Goal: Task Accomplishment & Management: Manage account settings

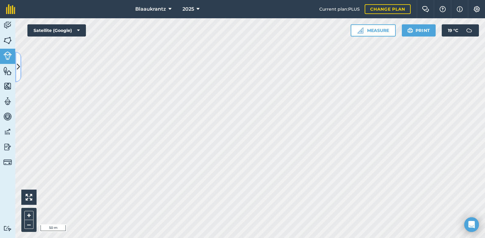
click at [18, 68] on icon at bounding box center [18, 67] width 3 height 11
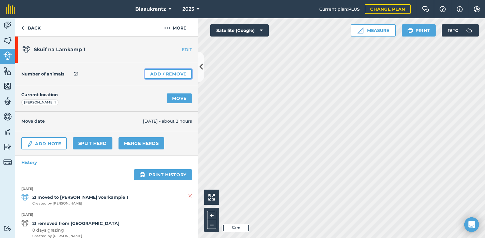
click at [145, 73] on link "Add / Remove" at bounding box center [168, 74] width 47 height 10
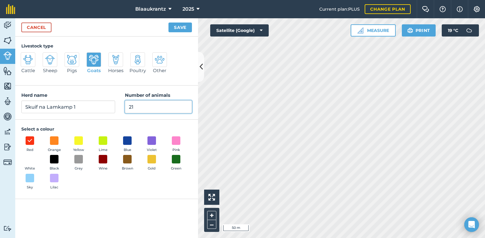
click at [133, 107] on input "21" at bounding box center [158, 107] width 67 height 13
type input "27"
click at [177, 26] on button "Save" at bounding box center [179, 28] width 23 height 10
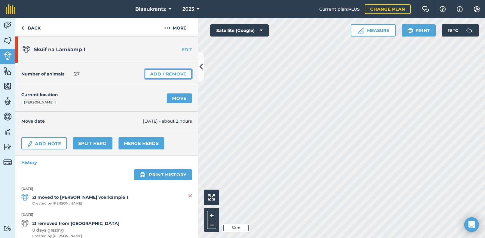
click at [151, 76] on link "Add / Remove" at bounding box center [168, 74] width 47 height 10
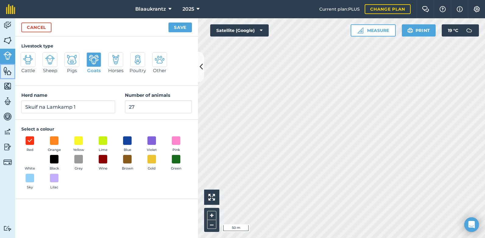
click at [6, 74] on img at bounding box center [7, 70] width 9 height 9
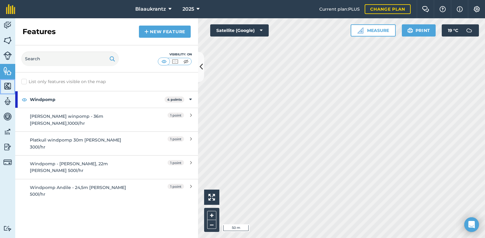
click at [8, 86] on img at bounding box center [7, 86] width 9 height 9
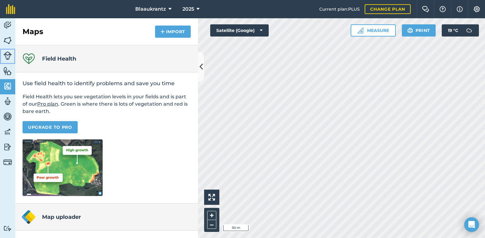
click at [8, 52] on img at bounding box center [7, 55] width 9 height 9
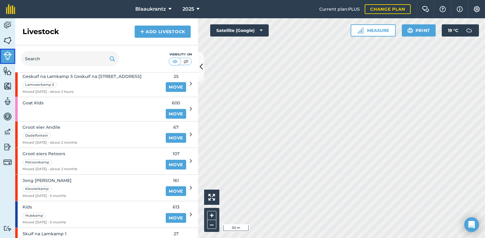
scroll to position [388, 0]
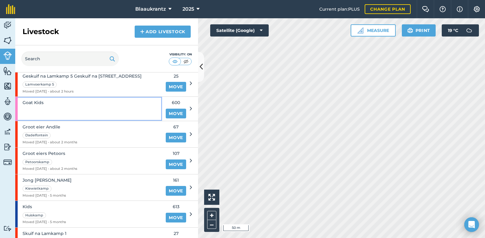
click at [61, 102] on div "Goat Kids" at bounding box center [88, 109] width 147 height 24
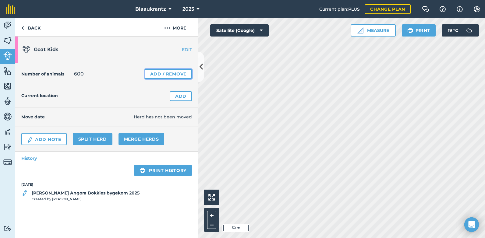
click at [163, 74] on link "Add / Remove" at bounding box center [168, 74] width 47 height 10
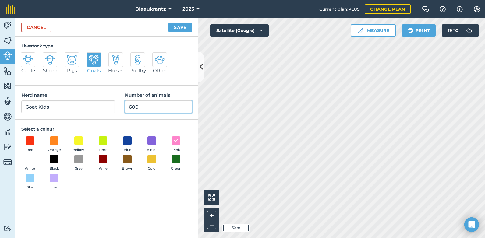
click at [139, 107] on input "600" at bounding box center [158, 107] width 67 height 13
type input "606"
click at [179, 29] on button "Save" at bounding box center [179, 28] width 23 height 10
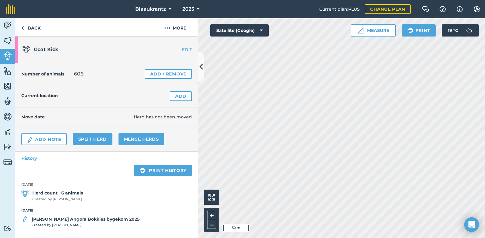
scroll to position [2, 0]
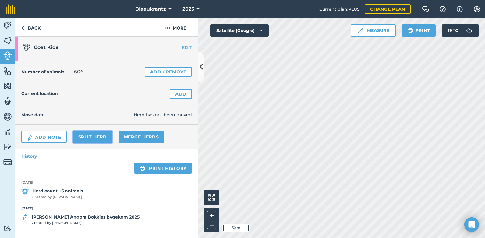
click at [93, 136] on link "Split herd" at bounding box center [93, 137] width 40 height 12
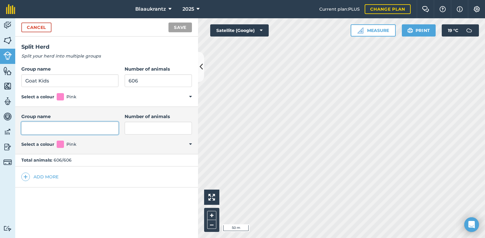
click at [33, 127] on input "Group name" at bounding box center [69, 128] width 97 height 13
type input "Bokkies Lamkamp 1"
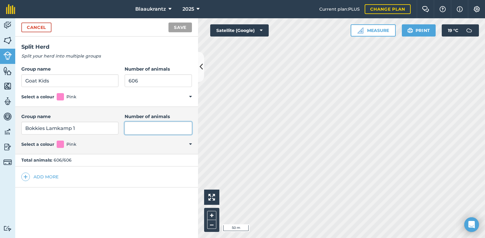
click at [142, 127] on input "Number of animals" at bounding box center [158, 128] width 67 height 13
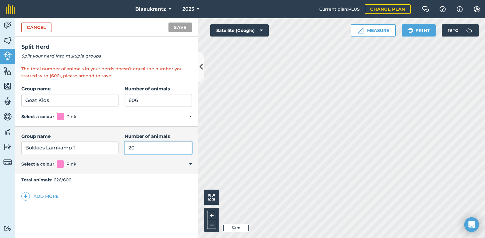
type input "20"
click at [135, 101] on input "606" at bounding box center [158, 100] width 67 height 13
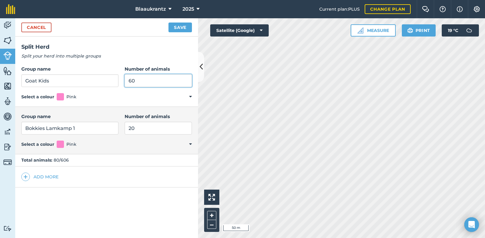
type input "6"
type input "586"
click at [41, 175] on button "Add more" at bounding box center [39, 177] width 37 height 9
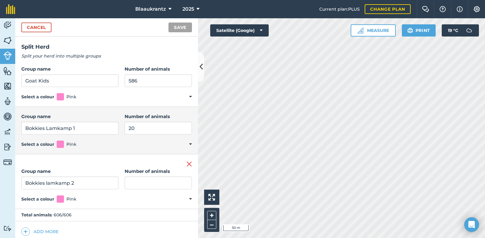
type input "Bokkies lamkamp 2"
click at [125, 183] on input "Number of animals" at bounding box center [158, 183] width 67 height 13
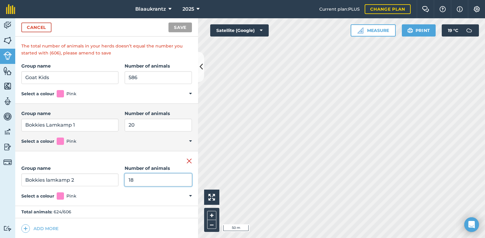
scroll to position [24, 0]
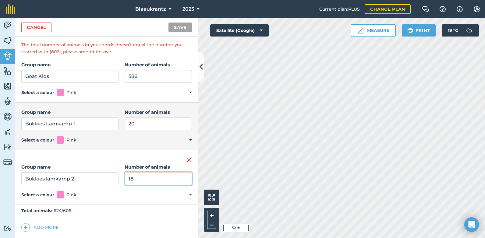
type input "18"
click at [133, 77] on input "586" at bounding box center [158, 76] width 67 height 13
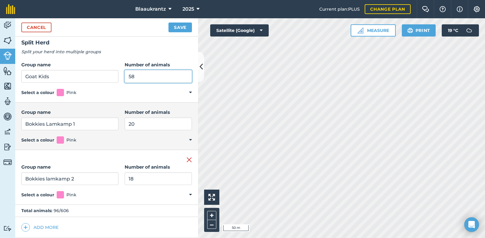
scroll to position [4, 0]
type input "568"
click at [46, 226] on button "Add more" at bounding box center [39, 227] width 37 height 9
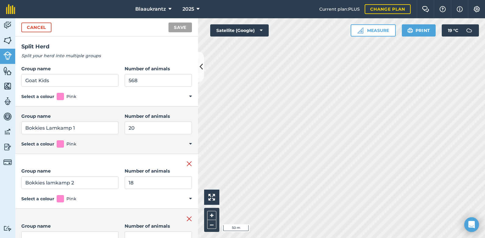
scroll to position [0, 0]
click at [79, 155] on div "Remove group Group name Bokkies lamkamp 2 Number of animals 18 Select a colour …" at bounding box center [106, 181] width 183 height 55
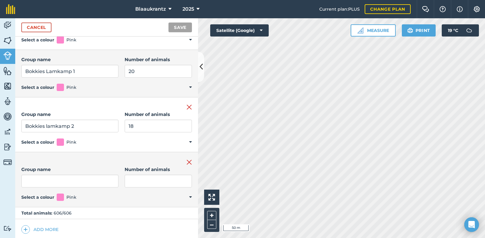
scroll to position [59, 0]
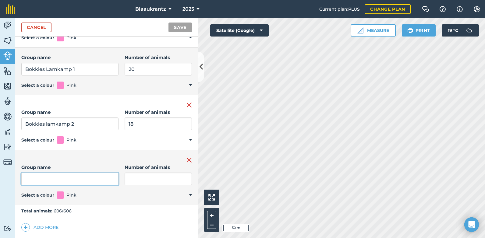
click at [33, 177] on input "Group name" at bounding box center [69, 179] width 97 height 13
type input "Bokkies Lamkamp 3"
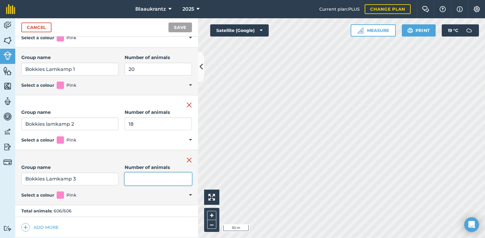
click at [127, 181] on input "Number of animals" at bounding box center [158, 179] width 67 height 13
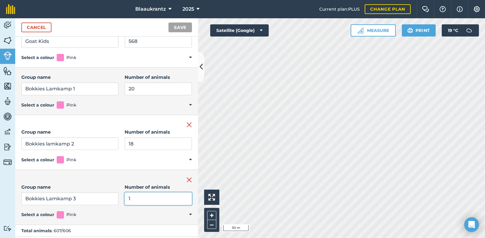
scroll to position [79, 0]
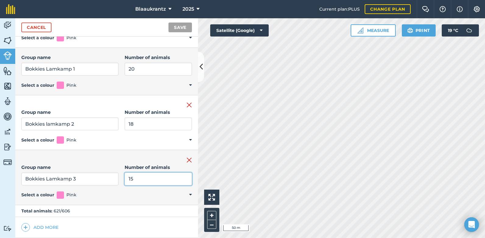
type input "15"
drag, startPoint x: 141, startPoint y: 150, endPoint x: 142, endPoint y: 154, distance: 4.1
click at [142, 154] on div "Split Herd Split your herd into multiple groups The total number of animals in …" at bounding box center [106, 138] width 183 height 202
click at [142, 163] on div "Remove group" at bounding box center [106, 159] width 171 height 7
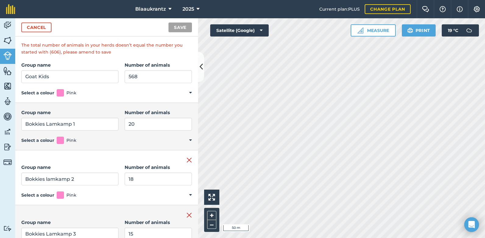
scroll to position [0, 0]
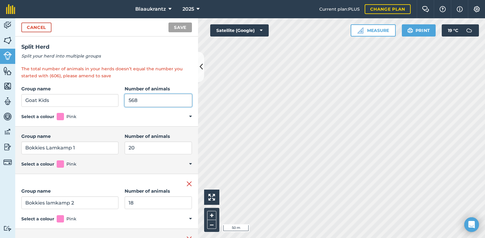
click at [132, 101] on input "568" at bounding box center [158, 100] width 67 height 13
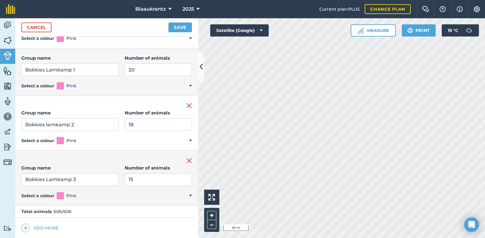
scroll to position [59, 0]
type input "553"
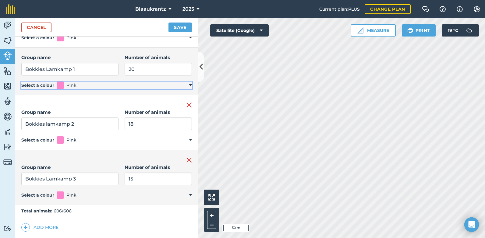
click at [183, 85] on summary "Select a colour Pink" at bounding box center [106, 85] width 171 height 7
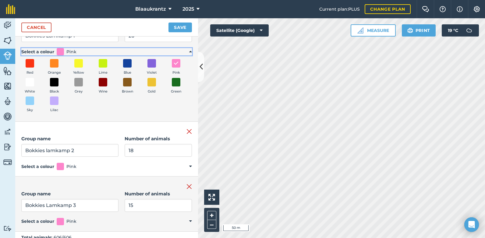
scroll to position [119, 0]
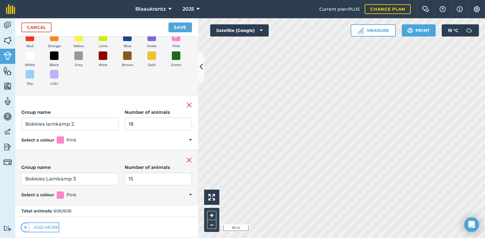
click at [46, 226] on button "Add more" at bounding box center [39, 227] width 37 height 9
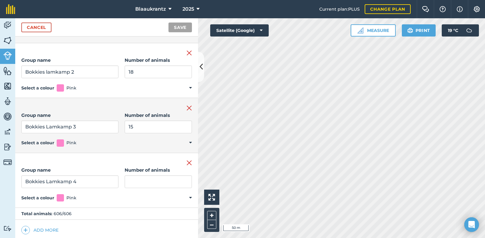
scroll to position [174, 0]
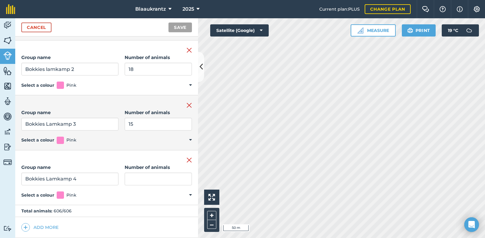
type input "Bokkies Lamkamp 4"
click at [130, 179] on input "Number of animals" at bounding box center [158, 179] width 67 height 13
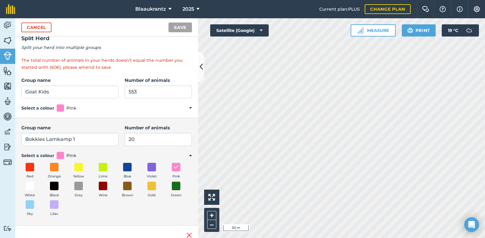
scroll to position [0, 0]
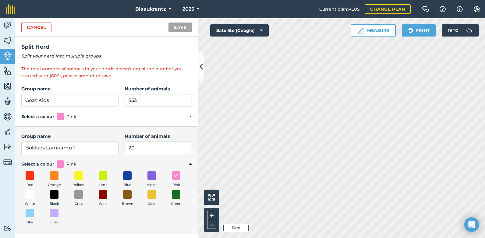
type input "19"
click at [132, 98] on input "553" at bounding box center [158, 100] width 67 height 13
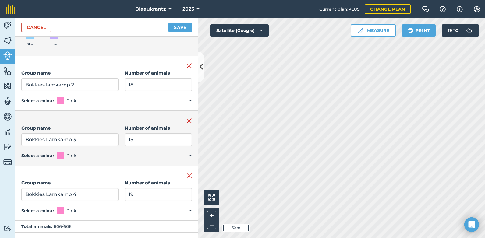
scroll to position [174, 0]
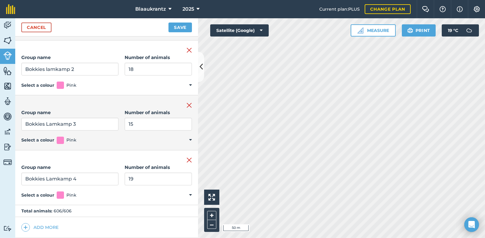
type input "534"
click at [45, 227] on button "Add more" at bounding box center [39, 227] width 37 height 9
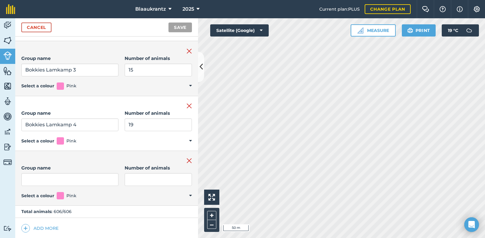
scroll to position [229, 0]
type input "Bokkies lamkamp 5"
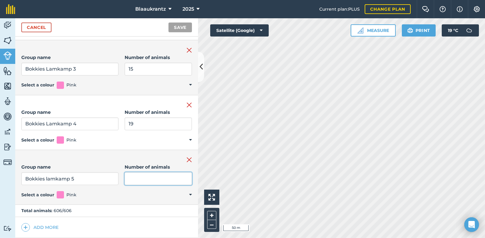
click at [129, 178] on input "Number of animals" at bounding box center [158, 178] width 67 height 13
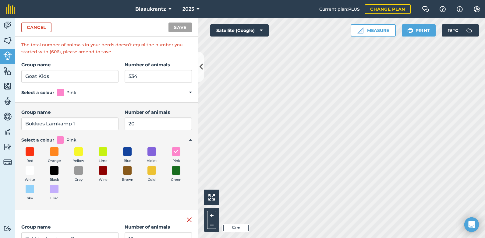
scroll to position [0, 0]
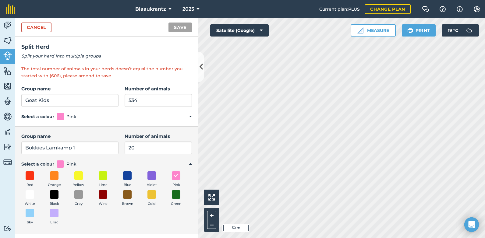
type input "13"
click at [134, 102] on input "534" at bounding box center [158, 100] width 67 height 13
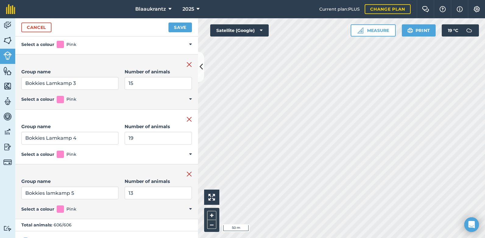
scroll to position [229, 0]
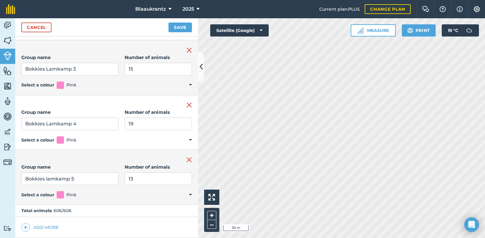
type input "521"
click at [48, 228] on button "Add more" at bounding box center [39, 227] width 37 height 9
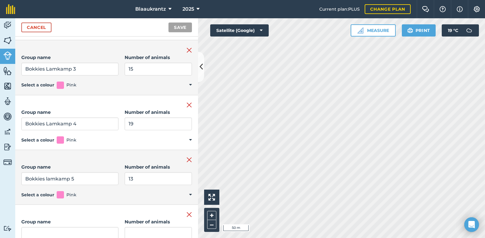
scroll to position [231, 0]
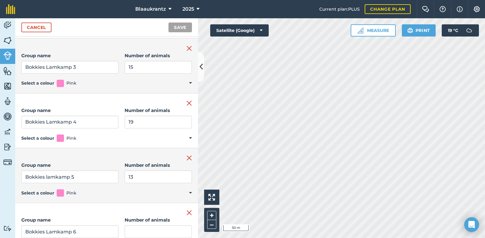
type input "Bokkies Lamkamp 6"
click at [132, 232] on input "Number of animals" at bounding box center [158, 231] width 67 height 13
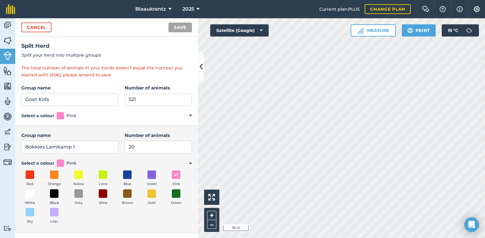
scroll to position [0, 0]
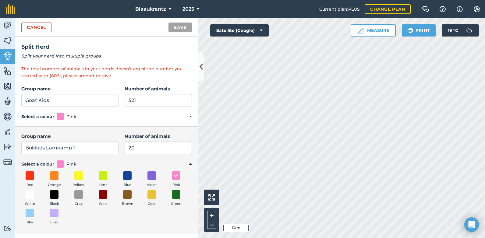
type input "16"
click at [129, 101] on input "521" at bounding box center [158, 100] width 67 height 13
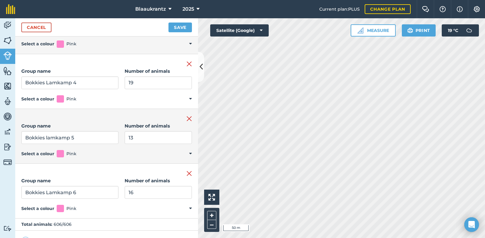
scroll to position [284, 0]
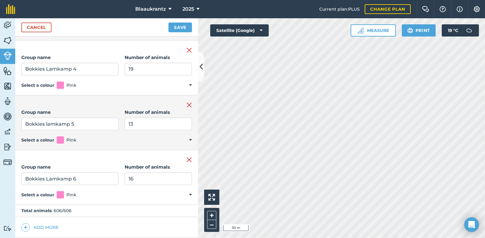
type input "505"
click at [41, 227] on button "Add more" at bounding box center [39, 227] width 37 height 9
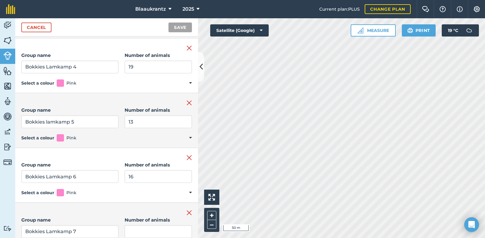
type input "Bokkies Lamkamp 7"
click at [129, 231] on input "Number of animals" at bounding box center [158, 231] width 67 height 13
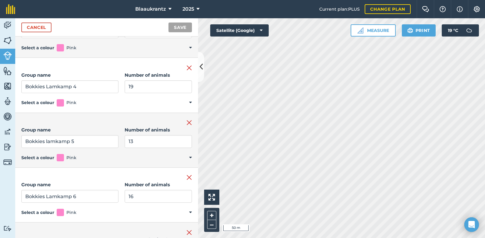
scroll to position [306, 0]
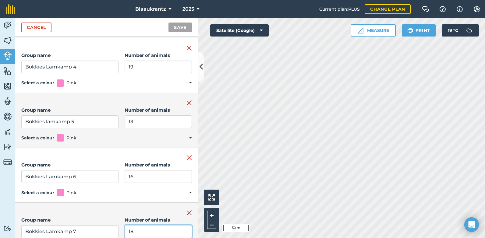
type input "18"
click at [129, 160] on div "Remove group" at bounding box center [106, 157] width 171 height 7
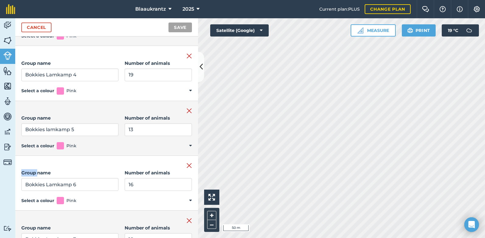
click at [129, 160] on div "Remove group Group name Bokkies Lamkamp 6 Number of animals 16 Select a colour …" at bounding box center [106, 183] width 183 height 55
click at [129, 156] on div "Remove group Group name Bokkies lamkamp 5 Number of animals 13 Select a colour …" at bounding box center [106, 128] width 183 height 55
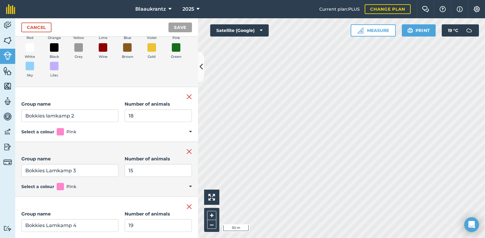
scroll to position [0, 0]
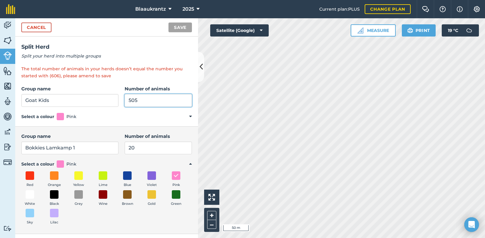
click at [131, 100] on input "505" at bounding box center [158, 100] width 67 height 13
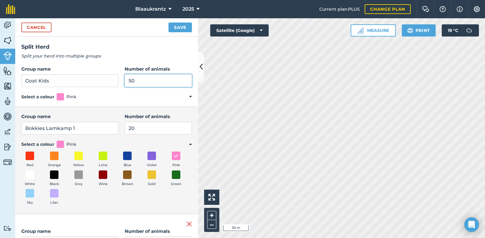
type input "5"
type input "487"
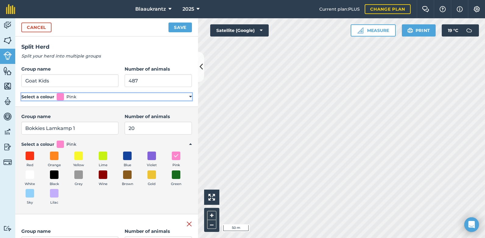
click at [131, 100] on summary "Select a colour Pink" at bounding box center [106, 96] width 171 height 7
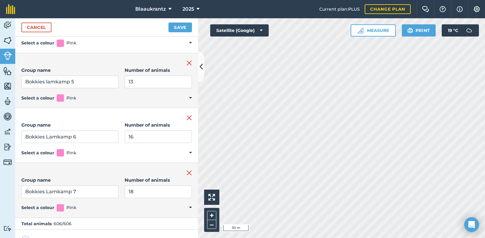
scroll to position [399, 0]
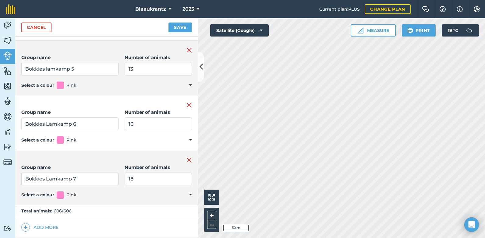
click at [128, 222] on div "Add more" at bounding box center [106, 227] width 183 height 21
click at [43, 227] on button "Add more" at bounding box center [39, 227] width 37 height 9
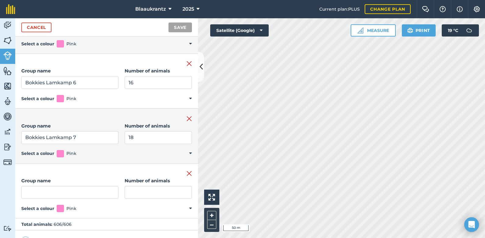
scroll to position [441, 0]
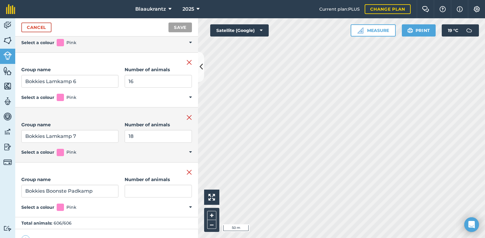
type input "Bokkies Boonste Padkamp"
click at [125, 192] on input "Number of animals" at bounding box center [158, 191] width 67 height 13
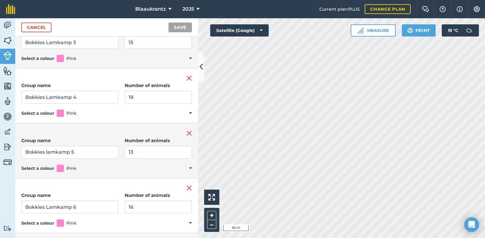
scroll to position [266, 0]
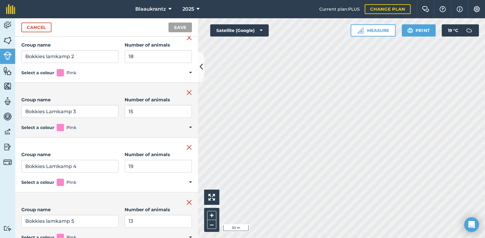
type input "101"
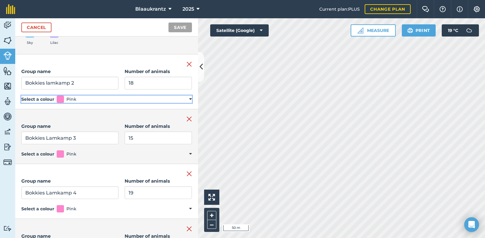
click at [142, 74] on div "Remove group Group name Bokkies lamkamp 2 Number of animals 18 Select a colour …" at bounding box center [106, 82] width 183 height 55
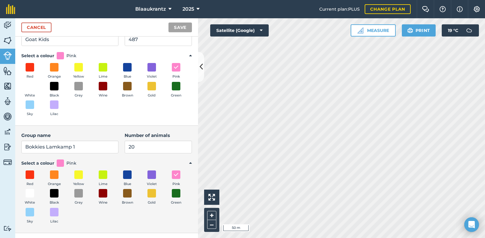
scroll to position [47, 0]
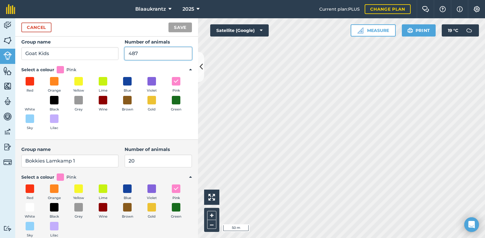
click at [132, 52] on input "487" at bounding box center [158, 53] width 67 height 13
type input "4"
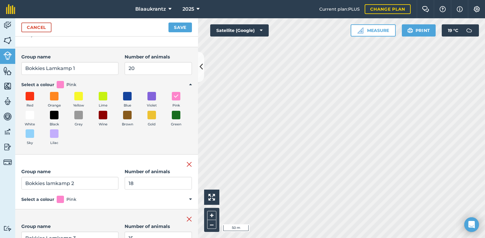
scroll to position [454, 0]
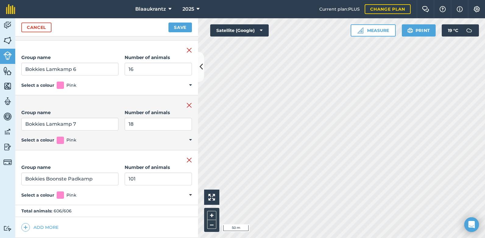
type input "386"
click at [40, 226] on button "Add more" at bounding box center [39, 227] width 37 height 9
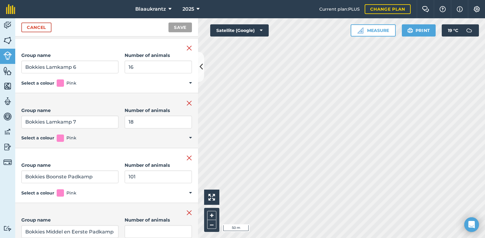
scroll to position [0, 5]
type input "Bokkies Middel en Eerste Padkamp"
click at [125, 234] on input "Number of animals" at bounding box center [158, 231] width 67 height 13
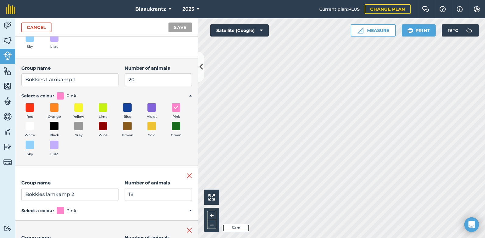
type input "151"
click at [150, 171] on div "Remove group Group name Bokkies lamkamp 2 Number of animals 18 Select a colour …" at bounding box center [106, 193] width 183 height 55
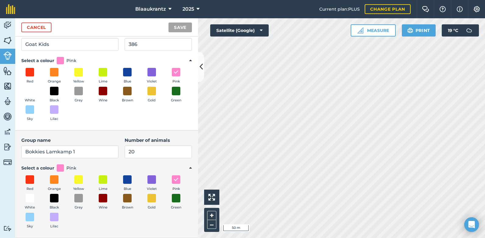
scroll to position [0, 0]
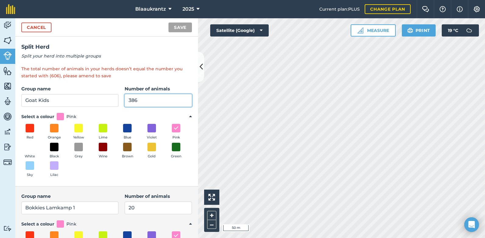
click at [132, 100] on input "386" at bounding box center [158, 100] width 67 height 13
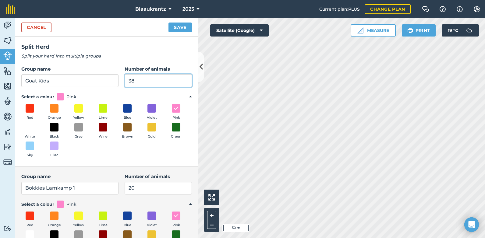
type input "3"
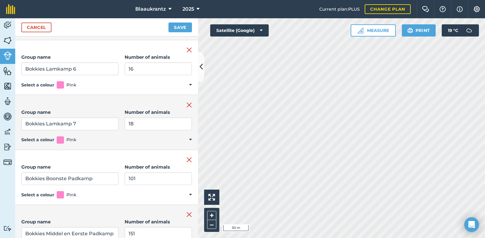
scroll to position [509, 0]
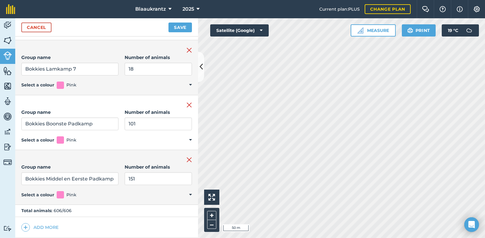
type input "235"
click at [41, 228] on button "Add more" at bounding box center [39, 227] width 37 height 9
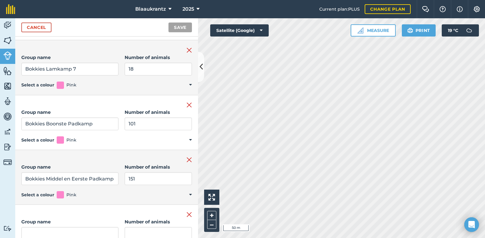
scroll to position [511, 0]
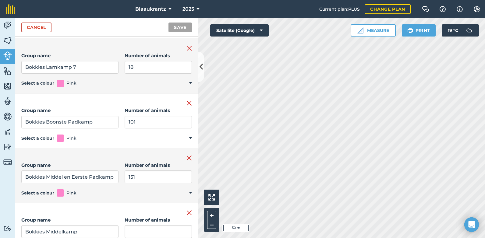
type input "Bokkies Middelkamp"
click at [125, 234] on input "Number of animals" at bounding box center [158, 231] width 67 height 13
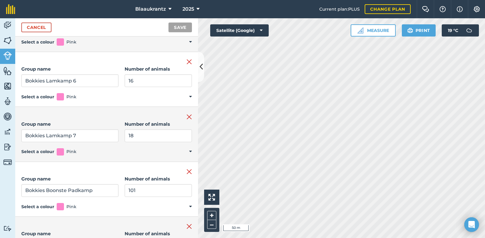
scroll to position [0, 0]
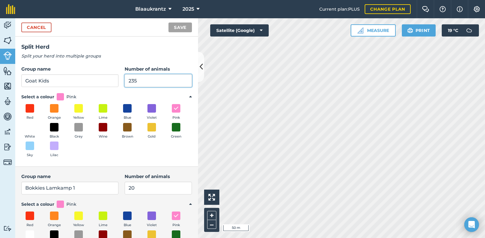
click at [132, 82] on input "235" at bounding box center [158, 80] width 67 height 13
type input "2"
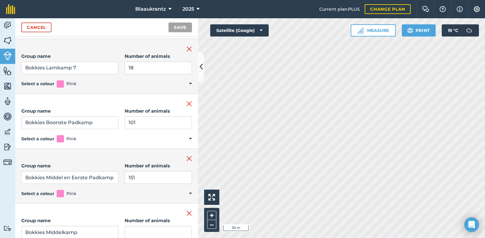
scroll to position [564, 0]
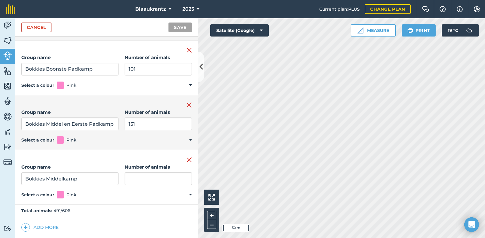
type input "120"
click at [132, 180] on input "Number of animals" at bounding box center [158, 178] width 67 height 13
type input "115"
click at [50, 228] on button "Add more" at bounding box center [39, 227] width 37 height 9
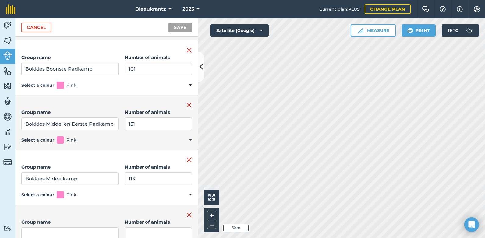
scroll to position [566, 0]
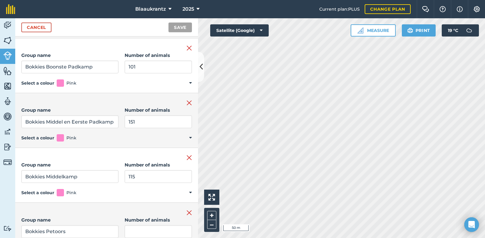
type input "Bokkies Petoors"
click at [126, 235] on input "Number of animals" at bounding box center [158, 231] width 67 height 13
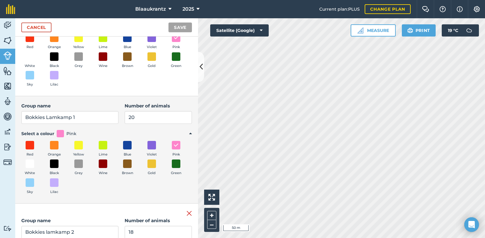
scroll to position [0, 0]
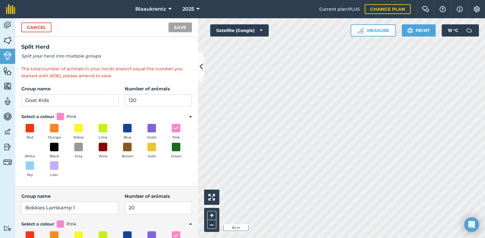
type input "120"
click at [131, 101] on input "120" at bounding box center [158, 100] width 67 height 13
type input "1"
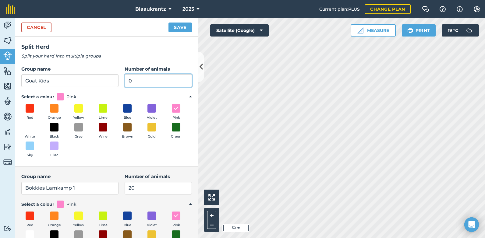
type input "0"
click at [182, 25] on button "Save" at bounding box center [179, 28] width 23 height 10
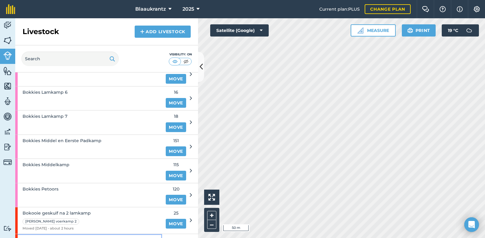
scroll to position [329, 0]
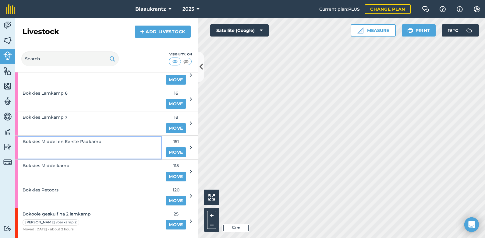
click at [96, 139] on span "Bokkies Middel en Eerste Padkamp" at bounding box center [62, 141] width 79 height 7
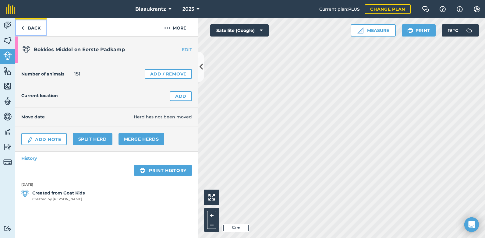
click at [30, 28] on link "Back" at bounding box center [30, 27] width 31 height 18
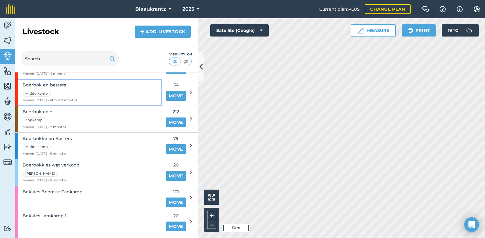
scroll to position [120, 0]
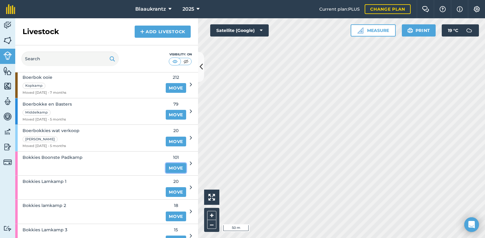
click at [168, 168] on link "Move" at bounding box center [176, 168] width 20 height 10
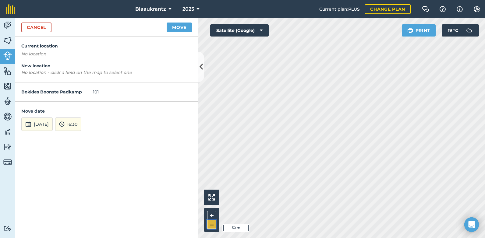
click at [213, 224] on button "–" at bounding box center [211, 224] width 9 height 9
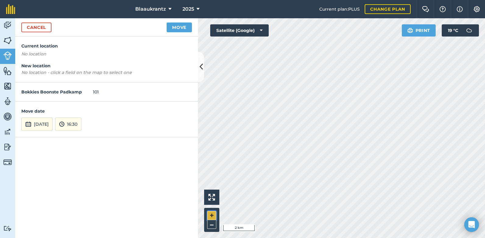
click at [212, 214] on button "+" at bounding box center [211, 215] width 9 height 9
click at [176, 26] on button "Move" at bounding box center [179, 28] width 25 height 10
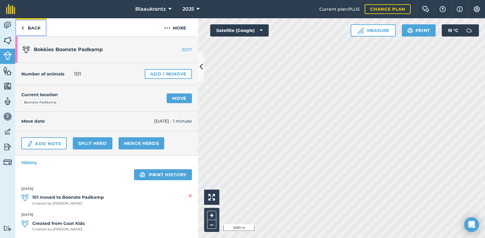
click at [30, 27] on link "Back" at bounding box center [30, 27] width 31 height 18
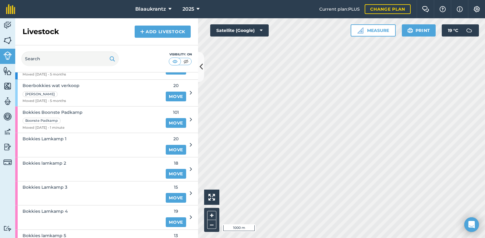
scroll to position [189, 0]
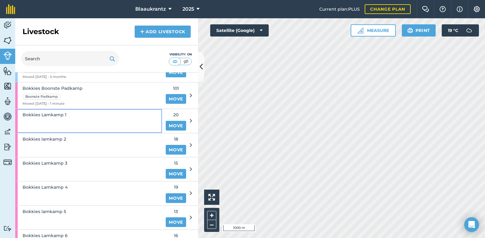
click at [54, 122] on div "Bokkies Lamkamp 1" at bounding box center [45, 121] width 44 height 24
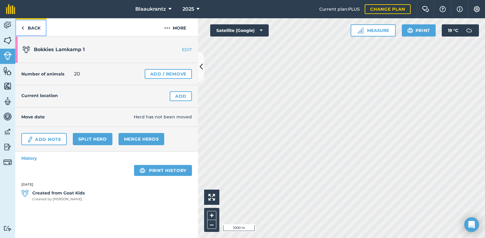
click at [36, 27] on link "Back" at bounding box center [30, 27] width 31 height 18
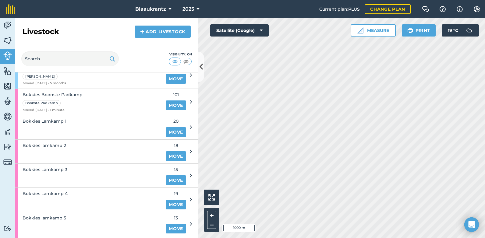
scroll to position [193, 0]
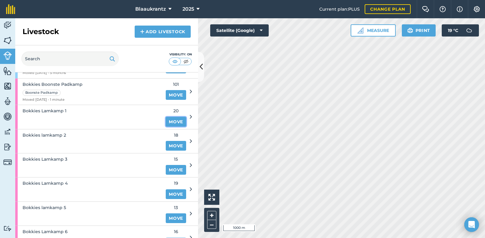
click at [173, 123] on link "Move" at bounding box center [176, 122] width 20 height 10
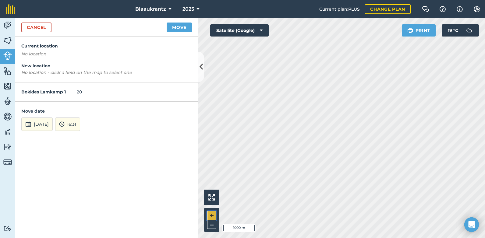
click at [211, 216] on button "+" at bounding box center [211, 215] width 9 height 9
click at [485, 107] on html "Blaaukrantz 2025 Current plan : PLUS Change plan Farm Chat Help Info Settings B…" at bounding box center [242, 119] width 485 height 238
click at [210, 214] on button "+" at bounding box center [211, 215] width 9 height 9
click at [211, 214] on button "+" at bounding box center [211, 215] width 9 height 9
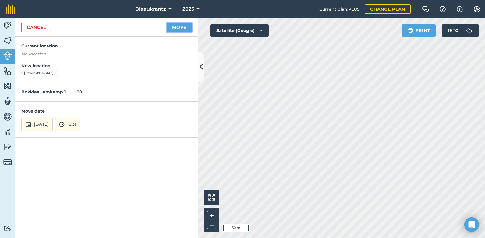
click at [176, 26] on button "Move" at bounding box center [179, 28] width 25 height 10
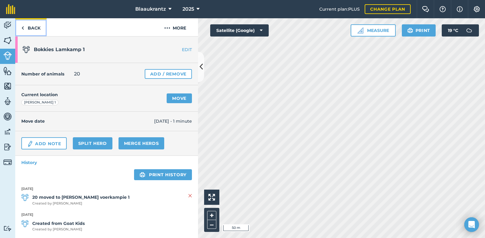
click at [28, 27] on link "Back" at bounding box center [30, 27] width 31 height 18
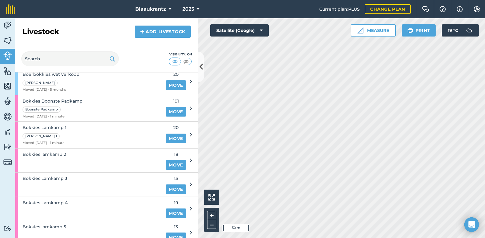
scroll to position [189, 0]
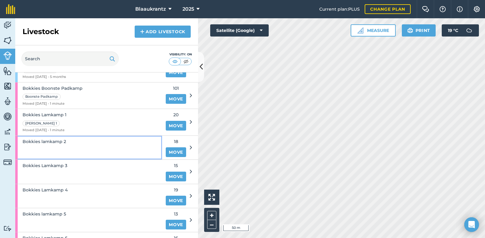
click at [49, 147] on div "Bokkies lamkamp 2" at bounding box center [45, 148] width 44 height 24
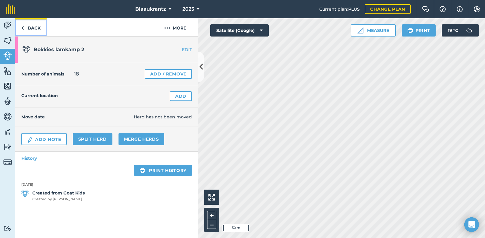
click at [35, 29] on link "Back" at bounding box center [30, 27] width 31 height 18
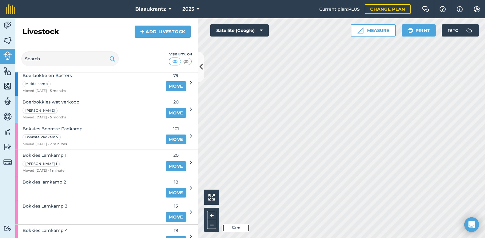
scroll to position [162, 0]
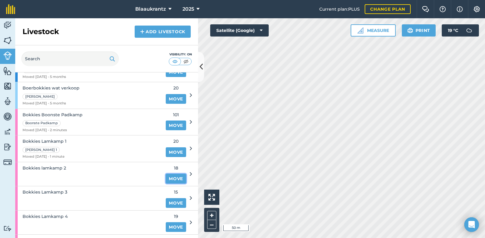
click at [173, 178] on link "Move" at bounding box center [176, 179] width 20 height 10
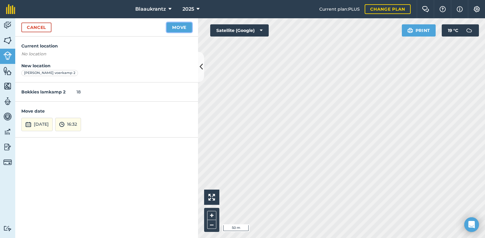
click at [177, 28] on button "Move" at bounding box center [179, 28] width 25 height 10
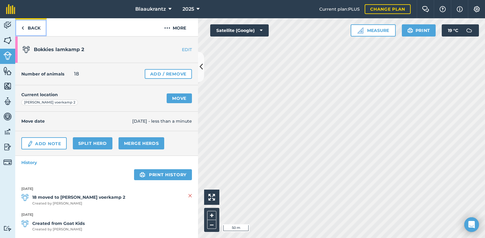
click at [34, 26] on link "Back" at bounding box center [30, 27] width 31 height 18
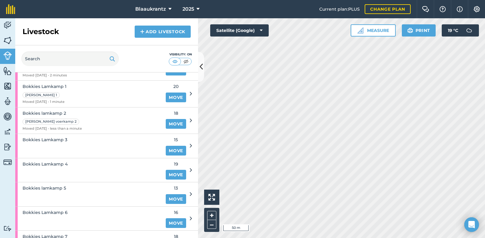
scroll to position [228, 0]
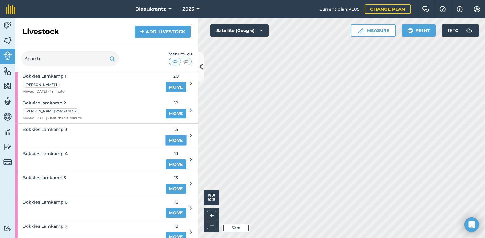
click at [166, 140] on link "Move" at bounding box center [176, 141] width 20 height 10
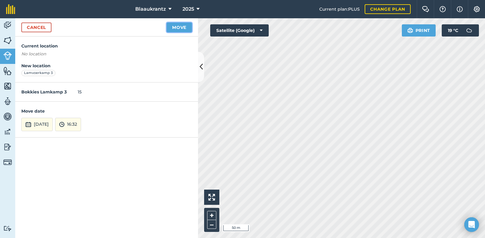
click at [174, 30] on button "Move" at bounding box center [179, 28] width 25 height 10
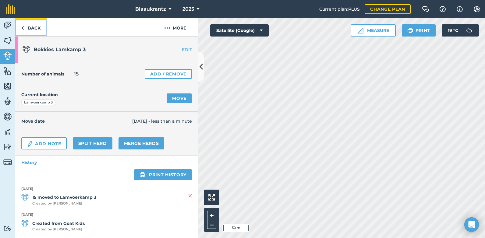
click at [32, 26] on link "Back" at bounding box center [30, 27] width 31 height 18
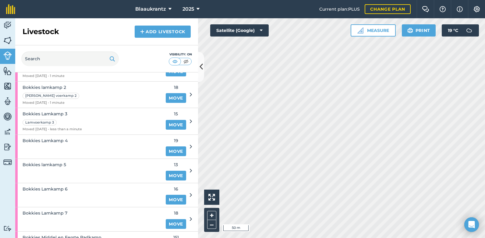
scroll to position [246, 0]
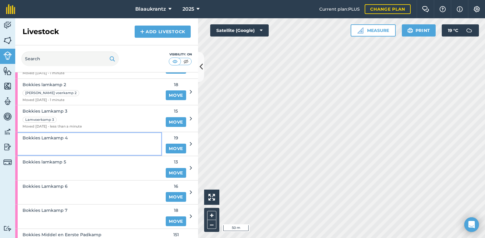
click at [38, 138] on span "Bokkies Lamkamp 4" at bounding box center [45, 138] width 45 height 7
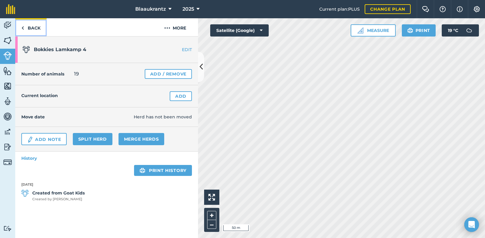
click at [32, 31] on link "Back" at bounding box center [30, 27] width 31 height 18
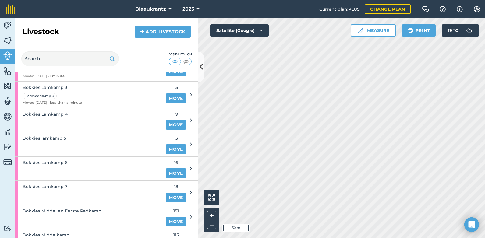
scroll to position [270, 0]
click at [169, 123] on link "Move" at bounding box center [176, 124] width 20 height 10
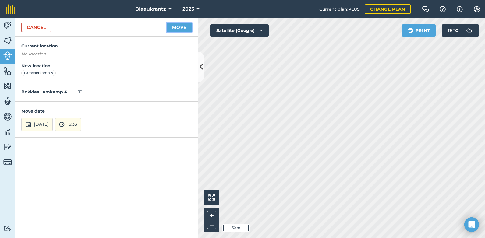
click at [185, 27] on button "Move" at bounding box center [179, 28] width 25 height 10
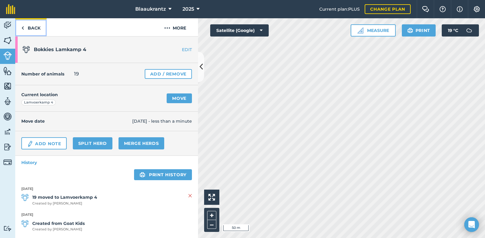
click at [34, 28] on link "Back" at bounding box center [30, 27] width 31 height 18
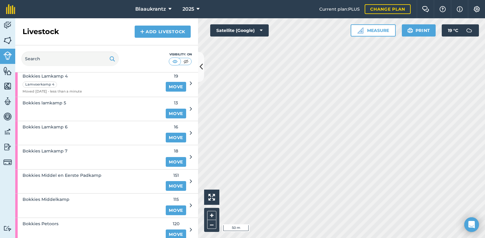
scroll to position [309, 0]
click at [167, 114] on link "Move" at bounding box center [176, 113] width 20 height 10
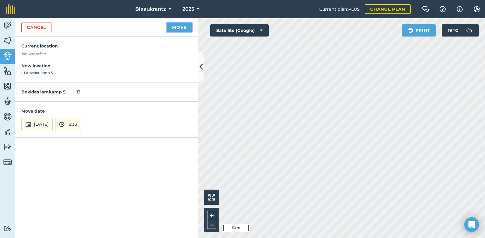
click at [178, 26] on button "Move" at bounding box center [179, 28] width 25 height 10
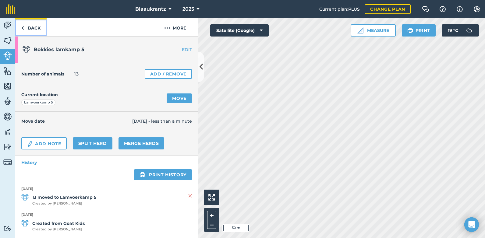
click at [29, 27] on link "Back" at bounding box center [30, 27] width 31 height 18
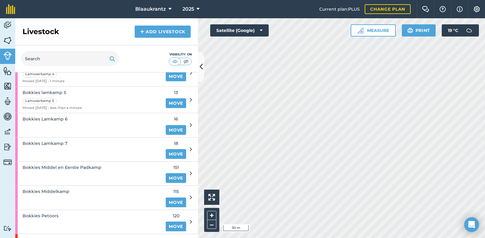
scroll to position [319, 0]
click at [171, 129] on link "Move" at bounding box center [176, 129] width 20 height 10
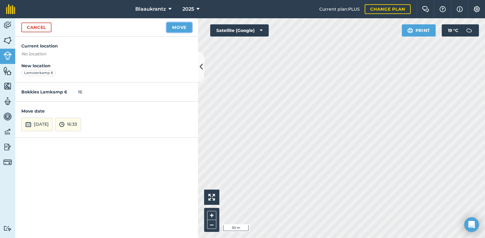
click at [172, 25] on button "Move" at bounding box center [179, 28] width 25 height 10
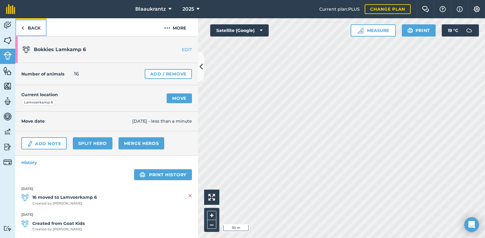
click at [30, 28] on link "Back" at bounding box center [30, 27] width 31 height 18
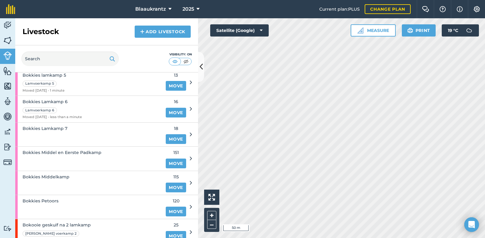
scroll to position [335, 0]
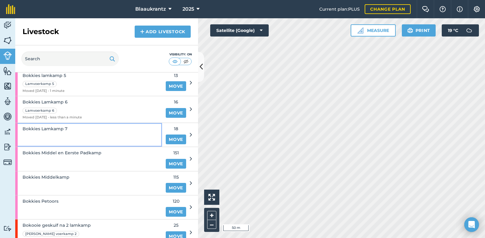
click at [88, 136] on div "Bokkies Lamkamp 7" at bounding box center [88, 135] width 147 height 24
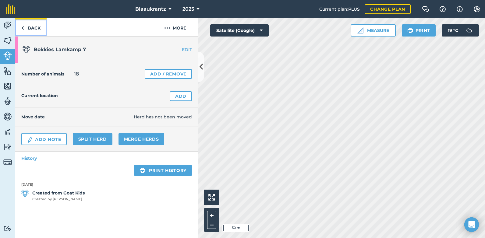
click at [27, 26] on link "Back" at bounding box center [30, 27] width 31 height 18
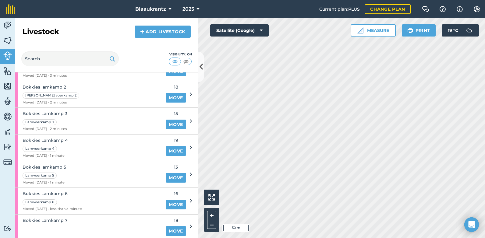
scroll to position [250, 0]
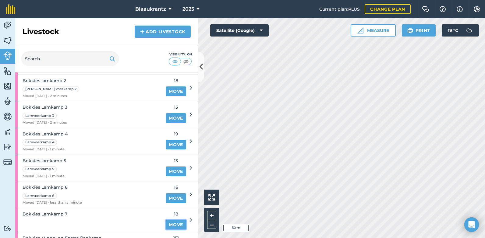
click at [174, 226] on link "Move" at bounding box center [176, 225] width 20 height 10
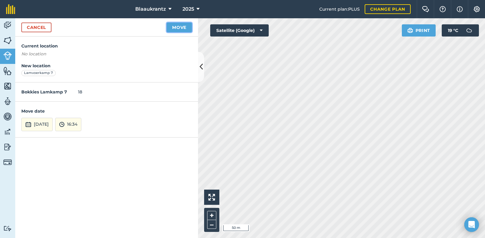
click at [180, 28] on button "Move" at bounding box center [179, 28] width 25 height 10
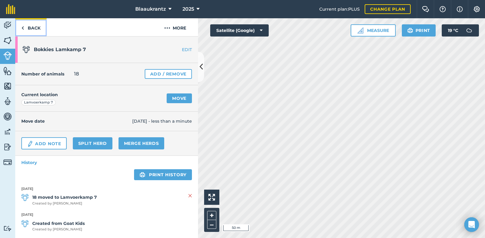
click at [37, 27] on link "Back" at bounding box center [30, 27] width 31 height 18
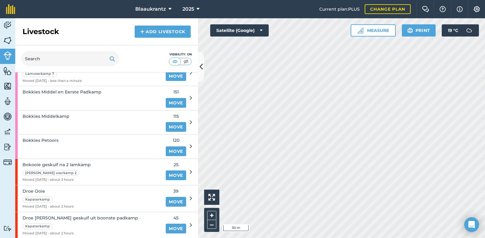
scroll to position [400, 0]
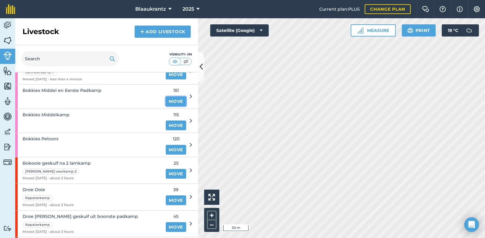
click at [171, 102] on link "Move" at bounding box center [176, 102] width 20 height 10
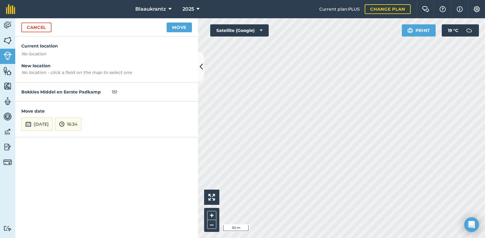
click at [381, 37] on div "Activity Fields Livestock Features Maps Team Vehicles Data Reporting Billing Tu…" at bounding box center [242, 128] width 485 height 220
click at [212, 198] on img at bounding box center [211, 197] width 7 height 7
click at [211, 215] on button "+" at bounding box center [211, 215] width 9 height 9
click at [211, 223] on button "–" at bounding box center [211, 224] width 9 height 9
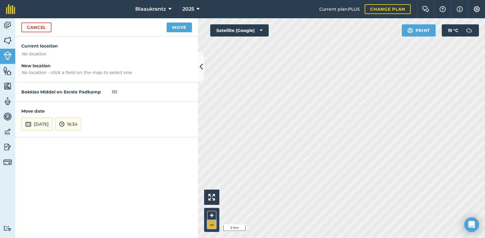
click at [211, 224] on button "–" at bounding box center [211, 224] width 9 height 9
click at [174, 28] on button "Move" at bounding box center [179, 28] width 25 height 10
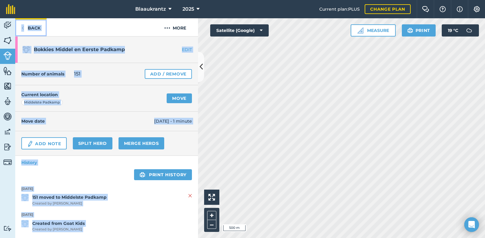
click at [33, 25] on link "Back" at bounding box center [30, 27] width 31 height 18
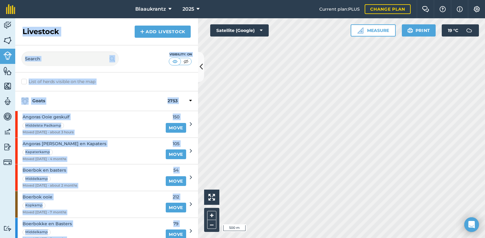
click at [33, 25] on div "Livestock Add Livestock" at bounding box center [106, 31] width 183 height 27
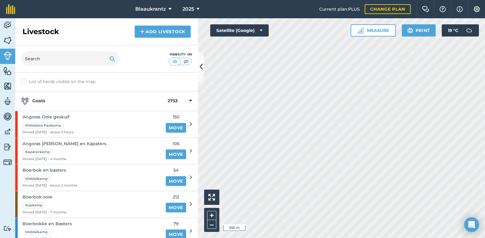
click at [44, 11] on nav "Blaaukrantz 2025" at bounding box center [170, 9] width 298 height 18
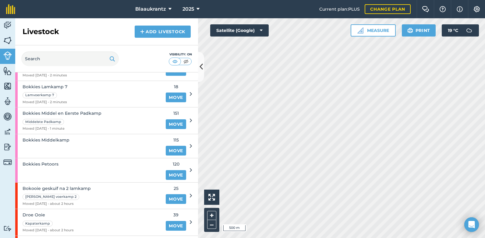
scroll to position [366, 0]
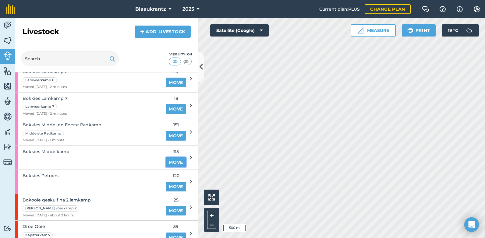
click at [170, 162] on link "Move" at bounding box center [176, 163] width 20 height 10
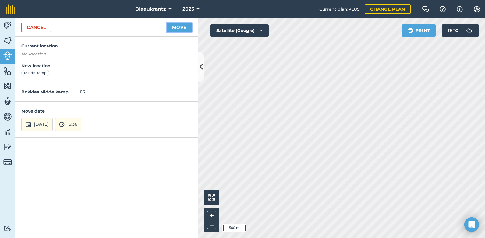
click at [179, 27] on button "Move" at bounding box center [179, 28] width 25 height 10
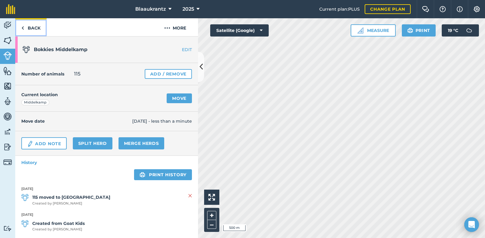
click at [29, 27] on link "Back" at bounding box center [30, 27] width 31 height 18
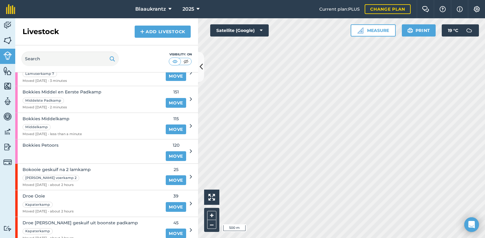
scroll to position [410, 0]
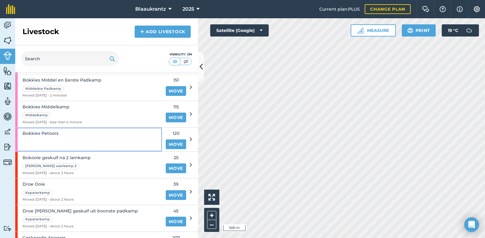
click at [87, 141] on div "Bokkies Petoors" at bounding box center [88, 140] width 147 height 24
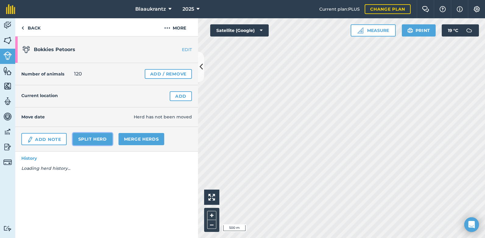
click at [87, 141] on link "Split herd" at bounding box center [93, 139] width 40 height 12
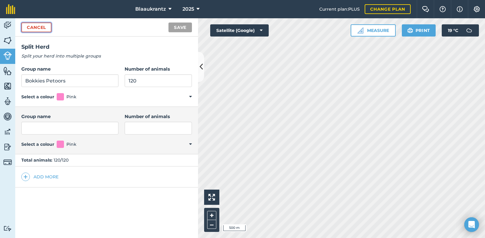
click at [39, 27] on link "Cancel" at bounding box center [36, 28] width 30 height 10
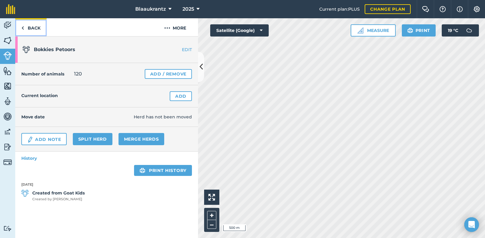
click at [35, 25] on link "Back" at bounding box center [30, 27] width 31 height 18
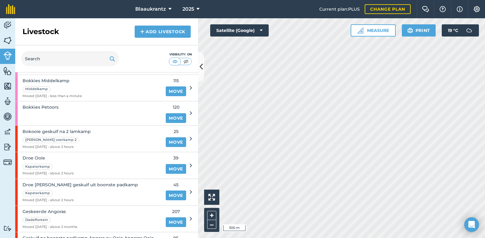
scroll to position [439, 0]
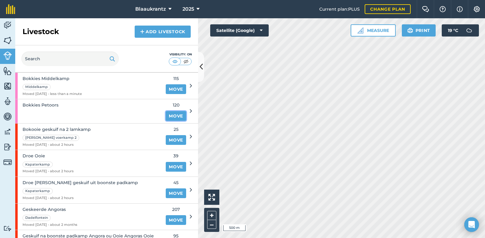
click at [170, 116] on link "Move" at bounding box center [176, 116] width 20 height 10
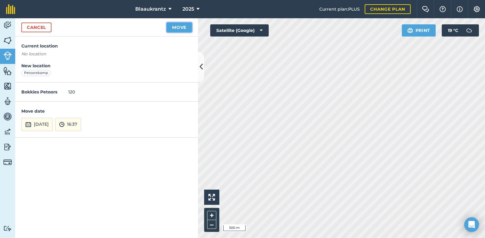
click at [180, 27] on button "Move" at bounding box center [179, 28] width 25 height 10
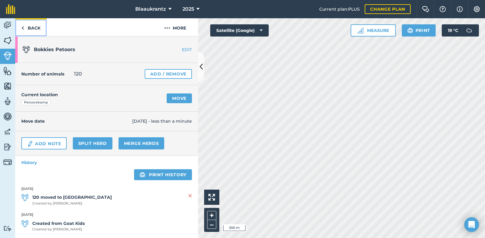
click at [33, 28] on link "Back" at bounding box center [30, 27] width 31 height 18
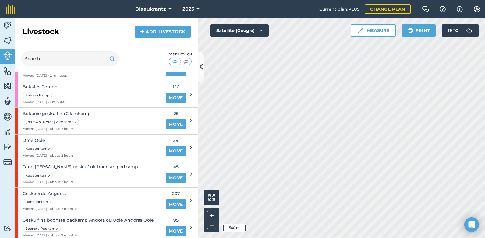
scroll to position [447, 0]
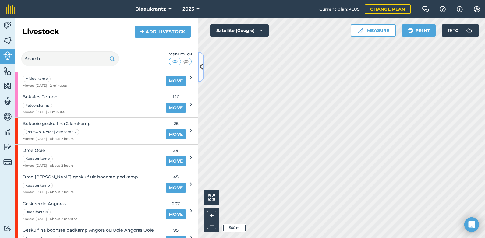
click at [202, 66] on icon at bounding box center [201, 67] width 3 height 11
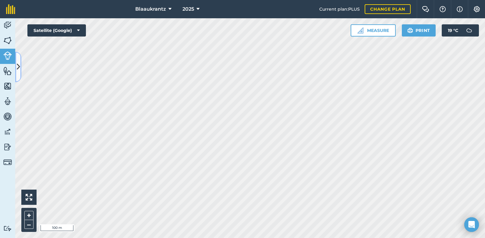
click at [18, 67] on icon at bounding box center [18, 67] width 3 height 11
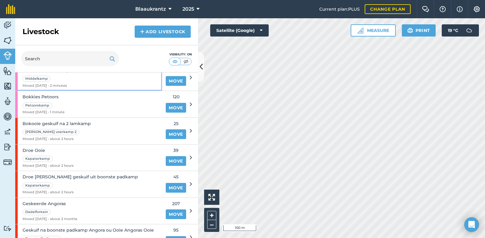
click at [62, 82] on div "Bokkies [PERSON_NAME] Moved [DATE] - 2 minutes" at bounding box center [46, 78] width 47 height 27
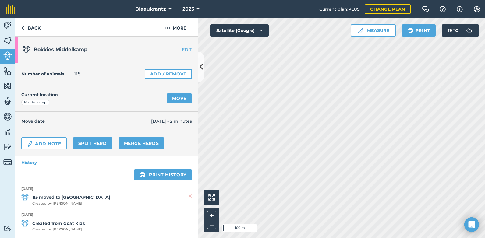
scroll to position [6, 0]
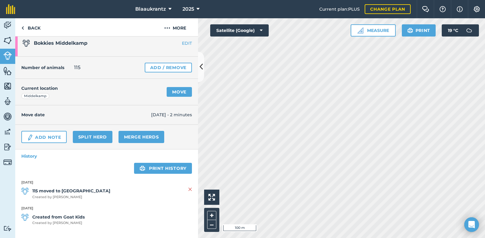
click at [121, 192] on span "115 moved to Middelkamp Created by [PERSON_NAME]" at bounding box center [106, 194] width 171 height 12
click at [203, 67] on icon at bounding box center [201, 67] width 3 height 11
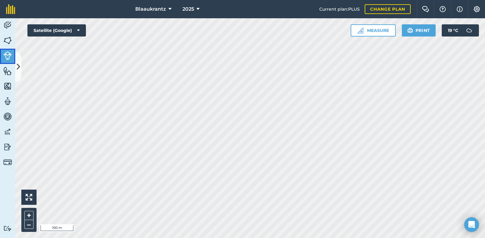
click at [10, 53] on img at bounding box center [7, 55] width 9 height 9
click at [6, 55] on img at bounding box center [7, 55] width 9 height 9
click at [17, 62] on icon at bounding box center [18, 67] width 3 height 11
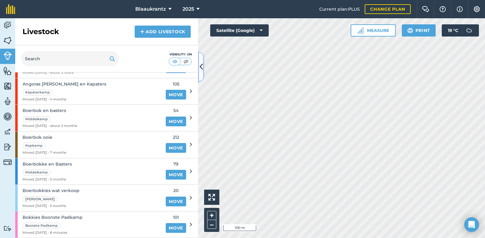
scroll to position [61, 0]
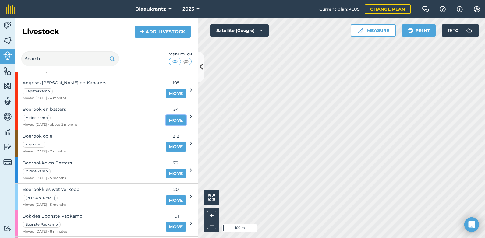
click at [166, 121] on link "Move" at bounding box center [176, 120] width 20 height 10
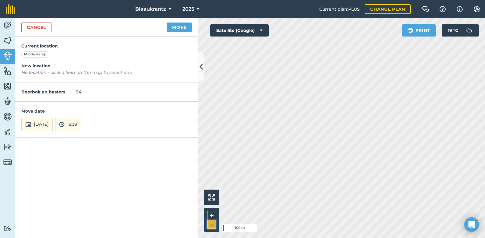
click at [212, 224] on button "–" at bounding box center [211, 224] width 9 height 9
click at [177, 27] on button "Move" at bounding box center [179, 28] width 25 height 10
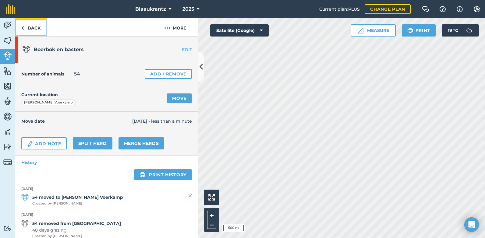
click at [34, 29] on link "Back" at bounding box center [30, 27] width 31 height 18
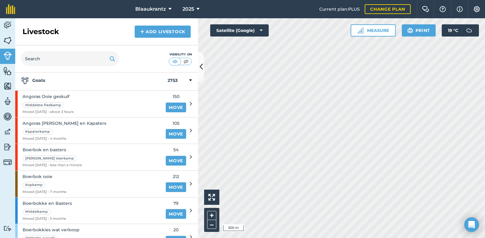
scroll to position [30, 0]
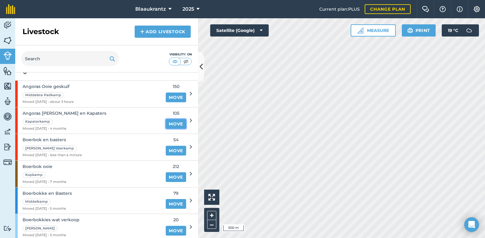
click at [166, 123] on link "Move" at bounding box center [176, 124] width 20 height 10
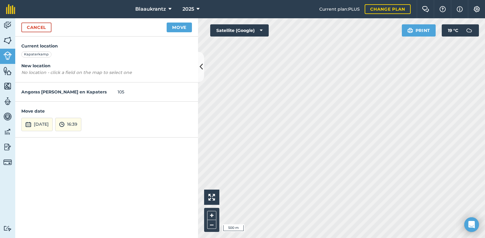
click at [40, 54] on div "Kapaterkamp" at bounding box center [36, 54] width 30 height 6
click at [179, 26] on button "Move" at bounding box center [179, 28] width 25 height 10
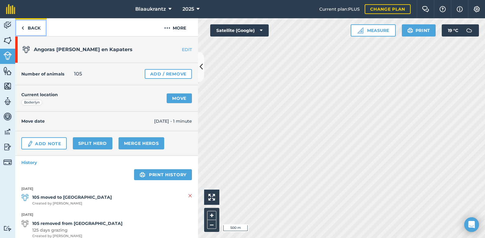
click at [30, 29] on link "Back" at bounding box center [30, 27] width 31 height 18
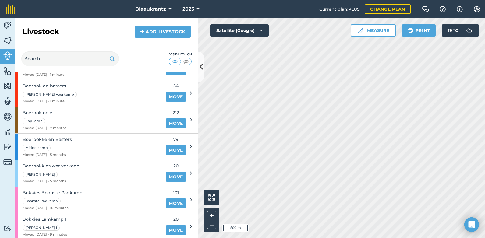
scroll to position [91, 0]
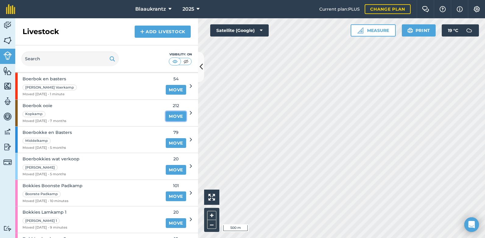
click at [171, 117] on link "Move" at bounding box center [176, 117] width 20 height 10
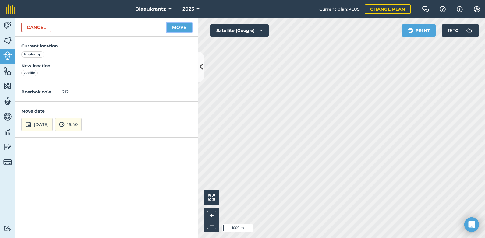
click at [181, 26] on button "Move" at bounding box center [179, 28] width 25 height 10
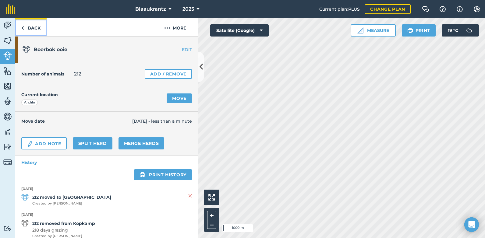
click at [26, 29] on link "Back" at bounding box center [30, 27] width 31 height 18
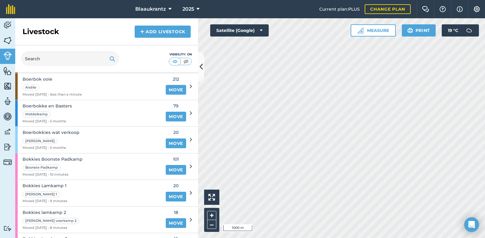
scroll to position [120, 0]
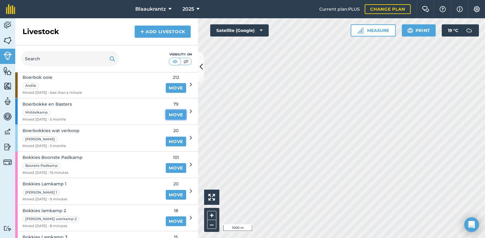
click at [170, 115] on link "Move" at bounding box center [176, 115] width 20 height 10
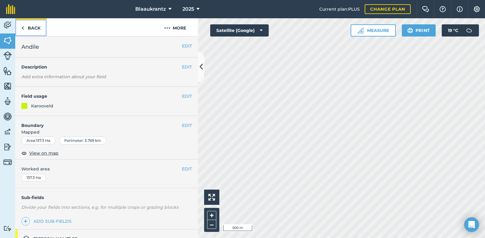
click at [30, 26] on link "Back" at bounding box center [30, 27] width 31 height 18
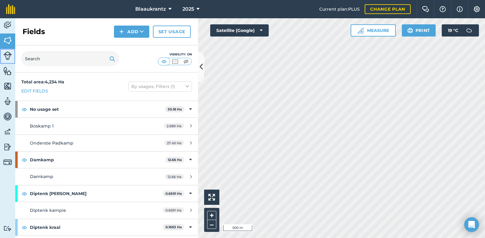
click at [6, 55] on img at bounding box center [7, 55] width 9 height 9
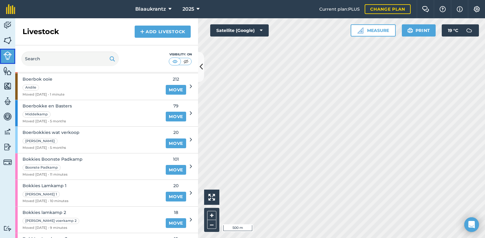
scroll to position [128, 0]
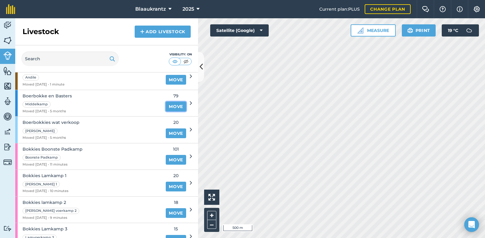
click at [172, 104] on link "Move" at bounding box center [176, 107] width 20 height 10
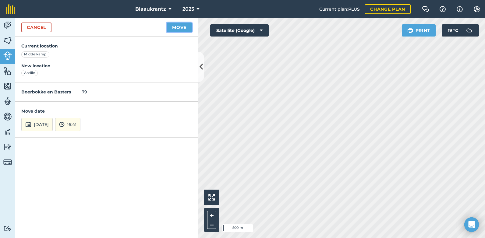
click at [178, 27] on button "Move" at bounding box center [179, 28] width 25 height 10
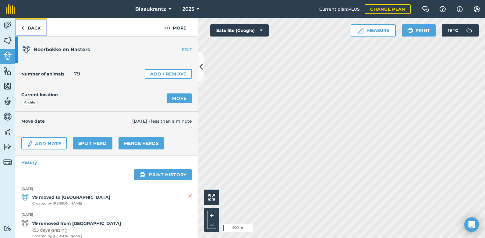
click at [35, 28] on link "Back" at bounding box center [30, 27] width 31 height 18
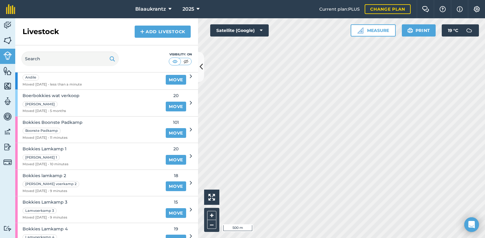
scroll to position [165, 0]
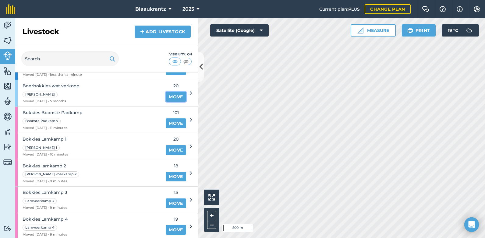
click at [172, 98] on link "Move" at bounding box center [176, 97] width 20 height 10
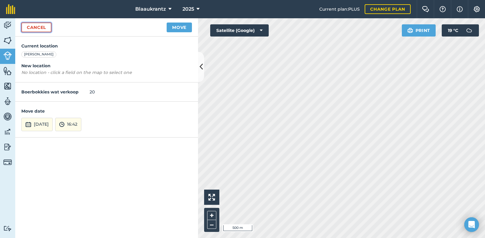
click at [36, 29] on link "Cancel" at bounding box center [36, 28] width 30 height 10
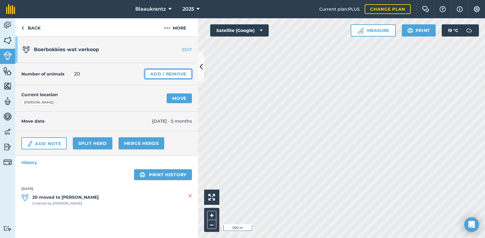
click at [159, 75] on link "Add / Remove" at bounding box center [168, 74] width 47 height 10
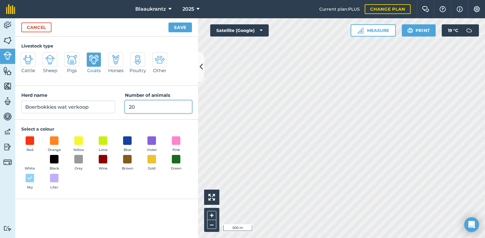
click at [139, 110] on input "20" at bounding box center [158, 107] width 67 height 13
type input "2"
type input "0"
click at [168, 23] on button "Save" at bounding box center [179, 28] width 23 height 10
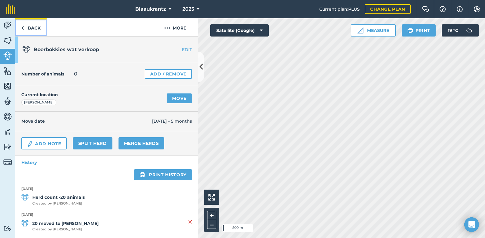
click at [31, 27] on link "Back" at bounding box center [30, 27] width 31 height 18
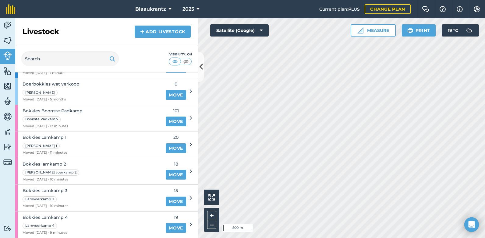
scroll to position [167, 0]
click at [190, 91] on icon at bounding box center [191, 90] width 2 height 5
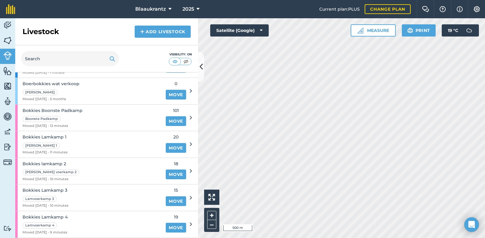
click at [190, 91] on icon at bounding box center [191, 90] width 2 height 5
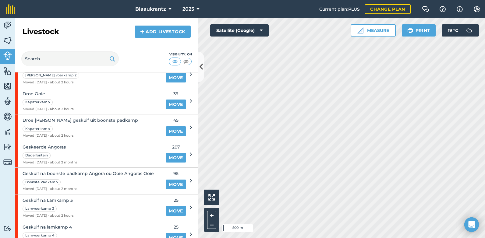
scroll to position [514, 0]
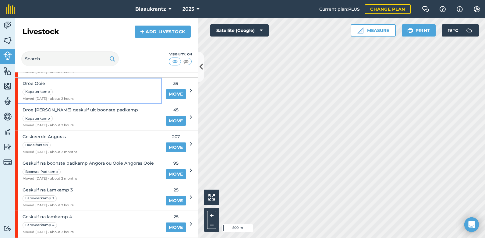
click at [132, 91] on div "Droe [PERSON_NAME] Moved [DATE] - about 2 hours" at bounding box center [88, 91] width 147 height 27
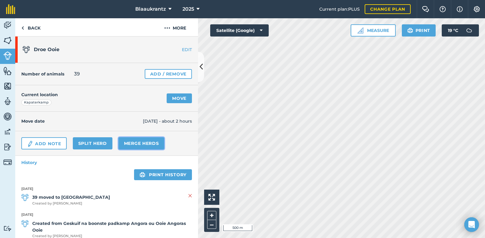
click at [144, 143] on link "Merge Herds" at bounding box center [142, 143] width 46 height 12
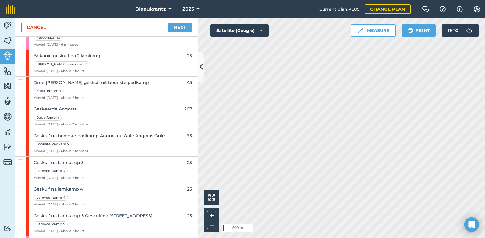
scroll to position [526, 0]
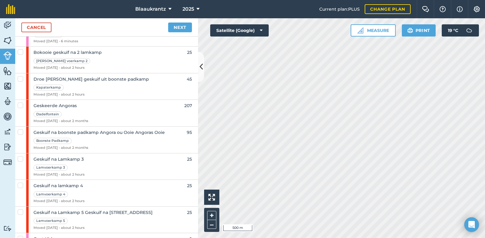
click at [19, 76] on label at bounding box center [21, 76] width 7 height 0
click at [19, 79] on input "checkbox" at bounding box center [20, 78] width 4 height 4
checkbox input "true"
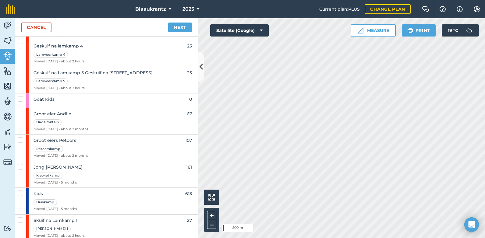
scroll to position [668, 0]
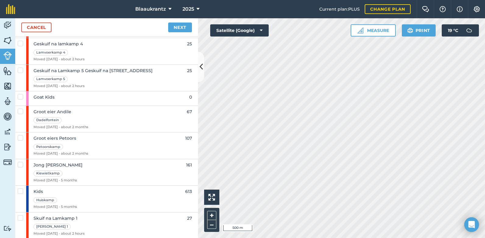
click at [85, 136] on span "Groot eiers Petoors" at bounding box center [61, 138] width 55 height 7
checkbox input "true"
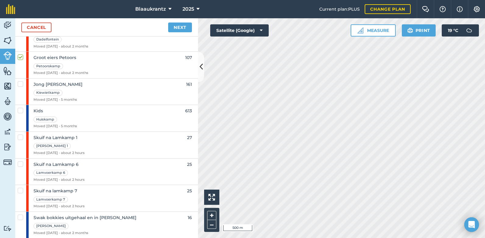
scroll to position [749, 0]
click at [173, 28] on link "Next" at bounding box center [180, 28] width 24 height 10
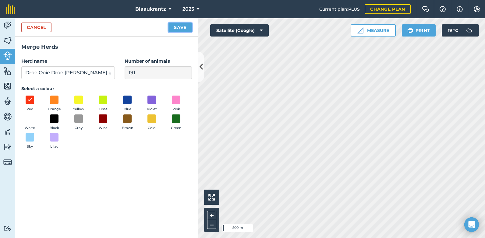
click at [177, 28] on button "Save" at bounding box center [179, 28] width 23 height 10
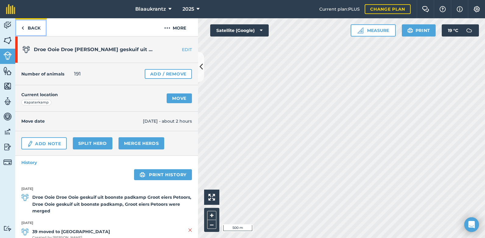
click at [31, 27] on link "Back" at bounding box center [30, 27] width 31 height 18
click at [32, 28] on link "Back" at bounding box center [30, 27] width 31 height 18
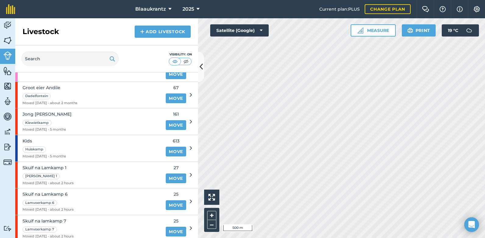
scroll to position [691, 0]
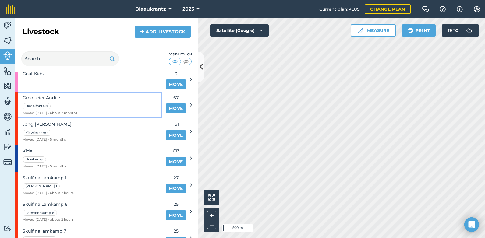
drag, startPoint x: 59, startPoint y: 149, endPoint x: 52, endPoint y: 103, distance: 46.8
click at [52, 103] on div "Dadelfontein" at bounding box center [50, 105] width 55 height 7
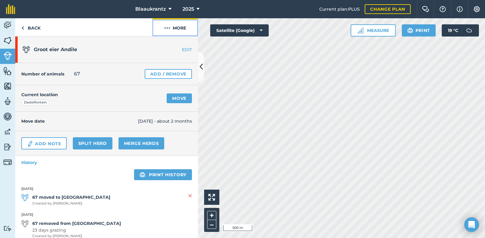
click at [170, 30] on img at bounding box center [167, 27] width 6 height 7
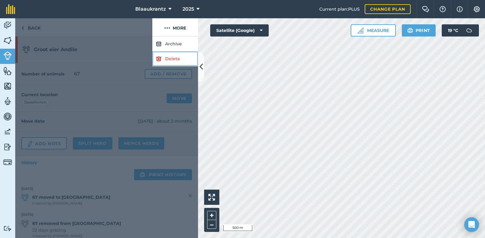
click at [169, 59] on link "Delete" at bounding box center [175, 58] width 46 height 15
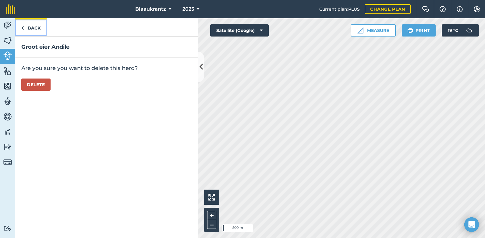
click at [33, 25] on link "Back" at bounding box center [30, 27] width 31 height 18
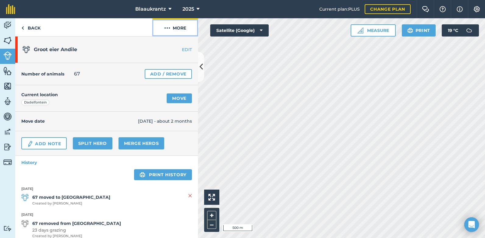
click at [176, 27] on button "More" at bounding box center [175, 27] width 46 height 18
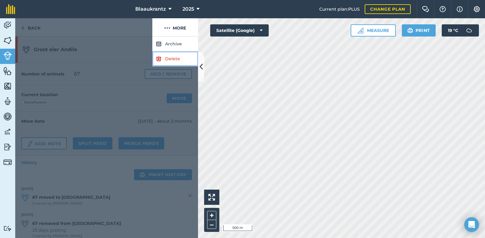
click at [168, 59] on link "Delete" at bounding box center [175, 58] width 46 height 15
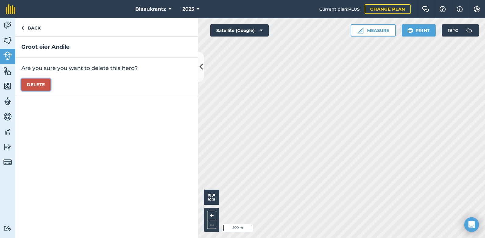
click at [38, 84] on button "Delete" at bounding box center [35, 85] width 29 height 12
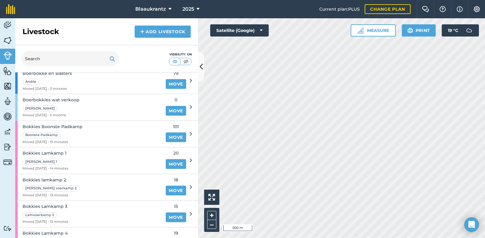
scroll to position [153, 0]
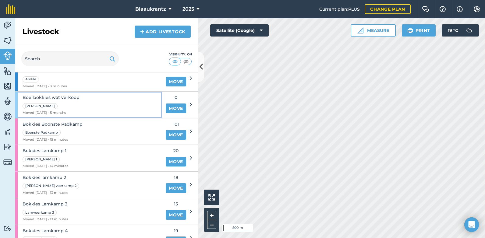
click at [61, 103] on div "[PERSON_NAME]" at bounding box center [51, 105] width 57 height 7
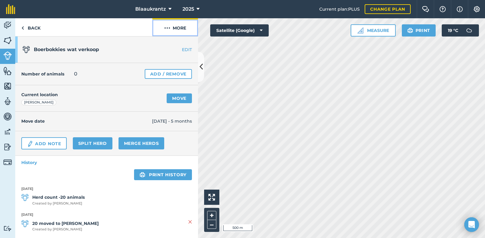
click at [178, 26] on button "More" at bounding box center [175, 27] width 46 height 18
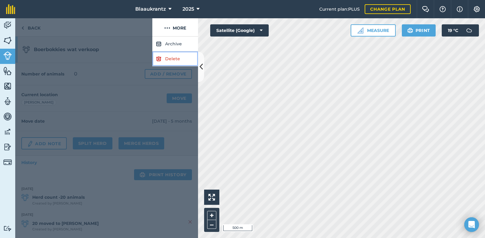
click at [171, 58] on link "Delete" at bounding box center [175, 58] width 46 height 15
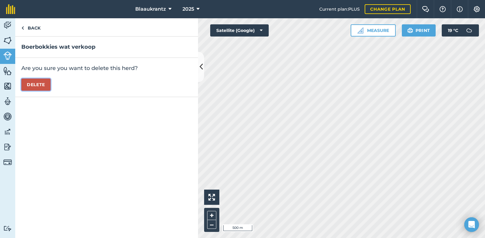
click at [40, 85] on button "Delete" at bounding box center [35, 85] width 29 height 12
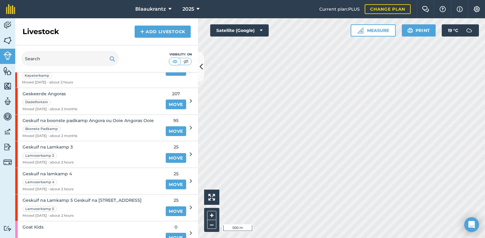
scroll to position [514, 0]
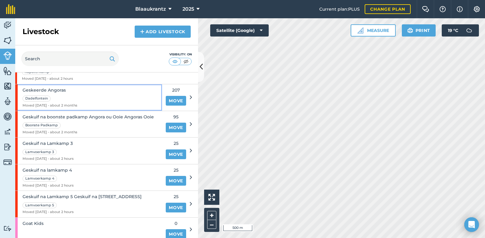
click at [87, 97] on div "Geskeerde [PERSON_NAME] Moved [DATE] - about 2 months" at bounding box center [88, 97] width 147 height 27
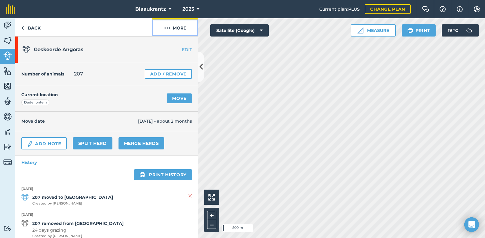
click at [167, 26] on img at bounding box center [167, 27] width 6 height 7
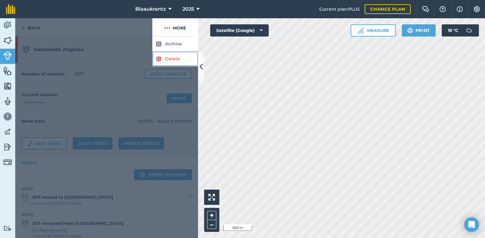
click at [170, 59] on link "Delete" at bounding box center [175, 58] width 46 height 15
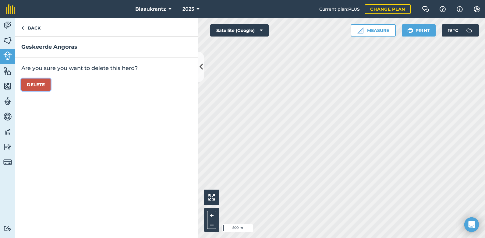
click at [34, 85] on button "Delete" at bounding box center [35, 85] width 29 height 12
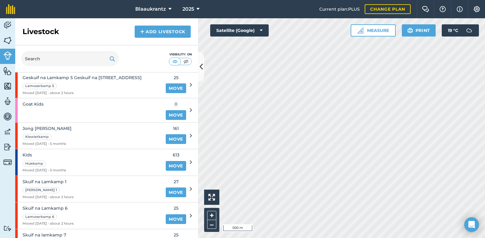
scroll to position [607, 0]
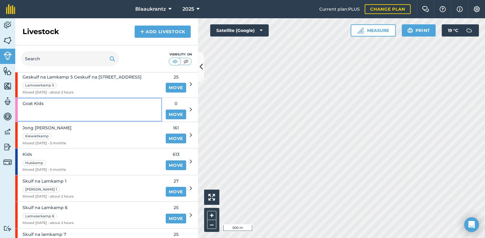
click at [77, 108] on div "Goat Kids" at bounding box center [88, 110] width 147 height 24
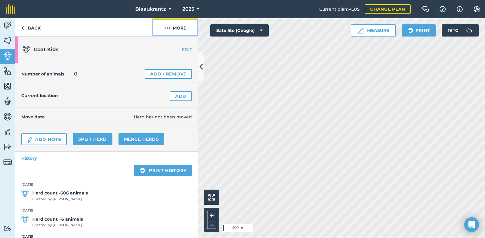
click at [168, 29] on img at bounding box center [167, 27] width 6 height 7
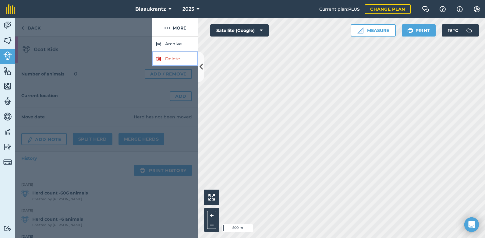
click at [170, 60] on link "Delete" at bounding box center [175, 58] width 46 height 15
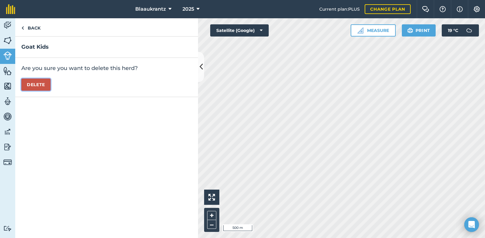
click at [35, 83] on button "Delete" at bounding box center [35, 85] width 29 height 12
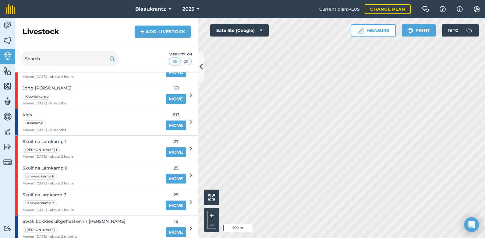
scroll to position [626, 0]
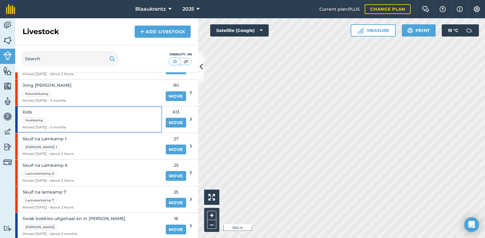
click at [83, 115] on div "Kids [PERSON_NAME] Moved [DATE] - 5 months" at bounding box center [88, 119] width 147 height 27
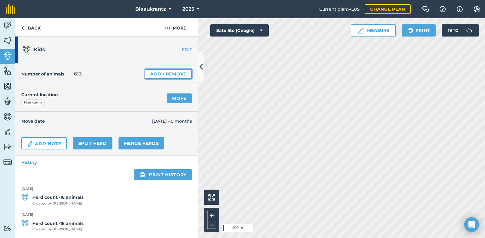
click at [161, 74] on link "Add / Remove" at bounding box center [168, 74] width 47 height 10
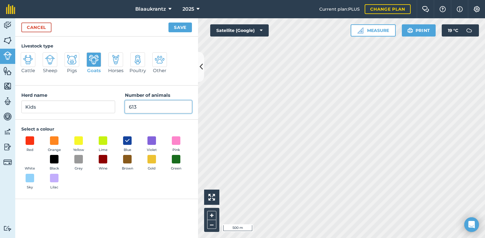
click at [140, 107] on input "613" at bounding box center [158, 107] width 67 height 13
type input "6"
type input "39"
click at [168, 23] on button "Save" at bounding box center [179, 28] width 23 height 10
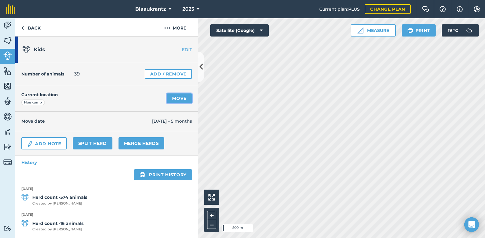
click at [172, 98] on link "Move" at bounding box center [179, 99] width 25 height 10
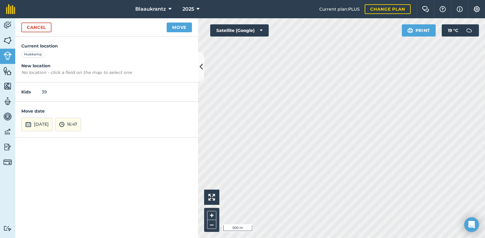
click at [477, 0] on html "Blaaukrantz 2025 Current plan : PLUS Change plan Farm Chat Help Info Settings B…" at bounding box center [242, 119] width 485 height 238
click at [183, 26] on button "Move" at bounding box center [179, 28] width 25 height 10
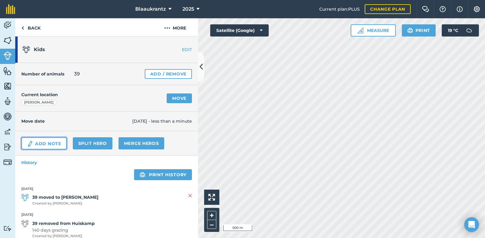
click at [46, 144] on link "Add Note" at bounding box center [43, 143] width 45 height 12
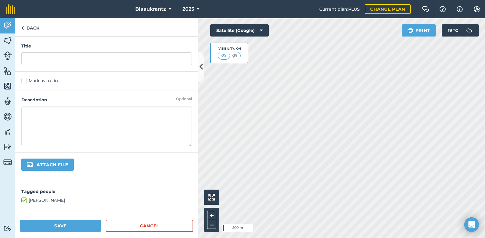
click at [37, 115] on textarea at bounding box center [106, 127] width 171 height 40
type textarea "580 Bokkies geskuif na Klipplaat"
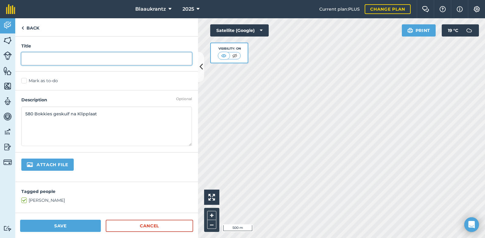
click at [34, 57] on input "text" at bounding box center [106, 58] width 171 height 13
type input "Kids geskuif"
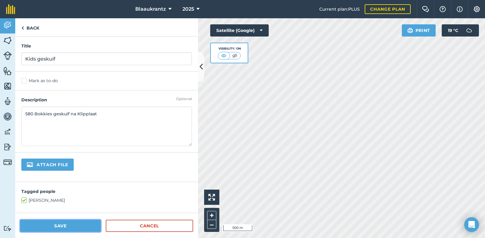
click at [57, 228] on button "Save" at bounding box center [60, 226] width 81 height 12
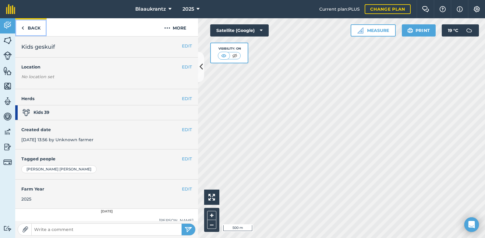
click at [28, 29] on link "Back" at bounding box center [30, 27] width 31 height 18
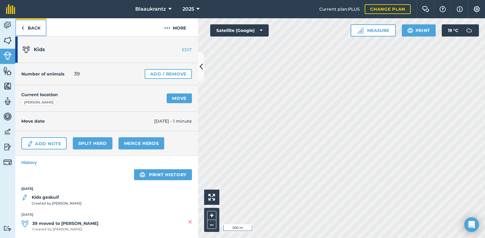
click at [29, 27] on link "Back" at bounding box center [30, 27] width 31 height 18
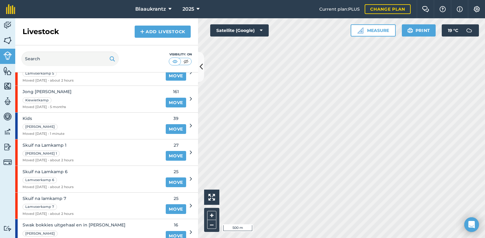
scroll to position [619, 0]
click at [168, 100] on link "Move" at bounding box center [176, 102] width 20 height 10
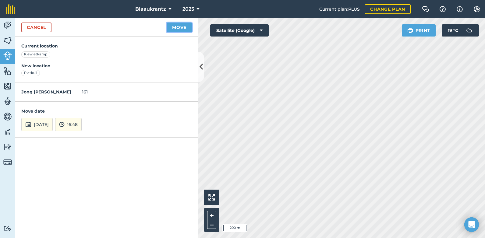
click at [172, 26] on button "Move" at bounding box center [179, 28] width 25 height 10
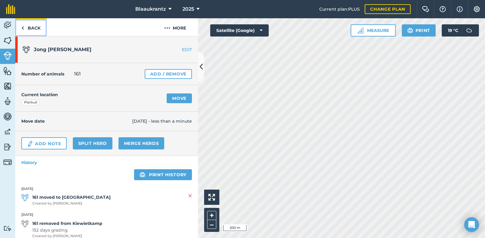
click at [31, 27] on link "Back" at bounding box center [30, 27] width 31 height 18
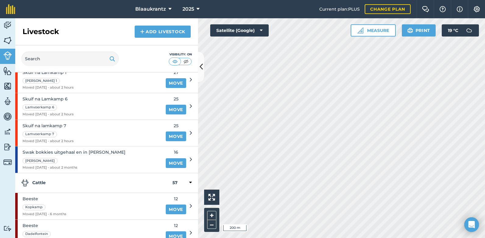
scroll to position [697, 0]
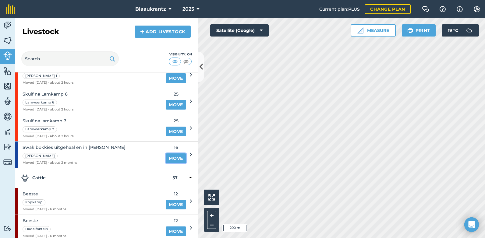
click at [169, 160] on link "Move" at bounding box center [176, 159] width 20 height 10
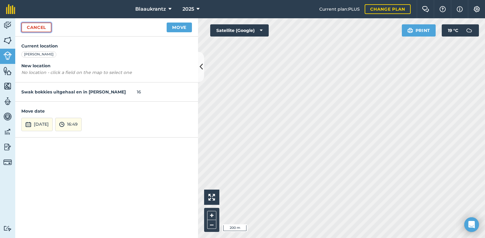
click at [35, 30] on link "Cancel" at bounding box center [36, 28] width 30 height 10
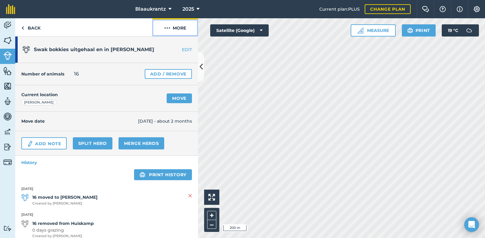
click at [179, 27] on button "More" at bounding box center [175, 27] width 46 height 18
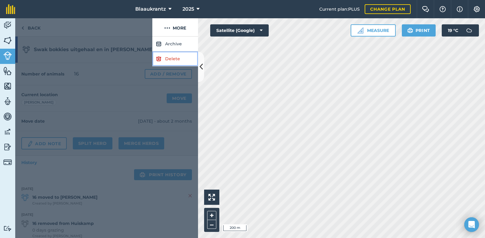
click at [173, 58] on link "Delete" at bounding box center [175, 58] width 46 height 15
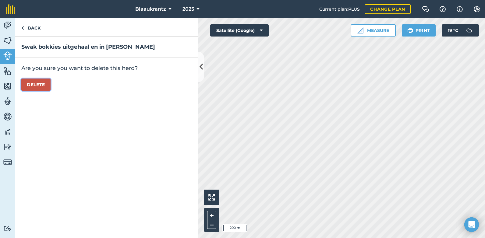
click at [32, 86] on button "Delete" at bounding box center [35, 85] width 29 height 12
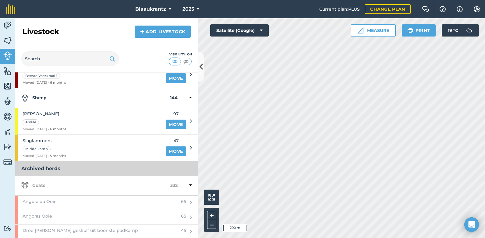
scroll to position [884, 0]
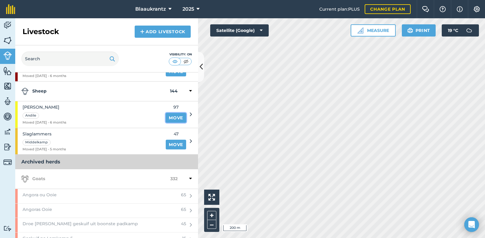
click at [168, 115] on link "Move" at bounding box center [176, 118] width 20 height 10
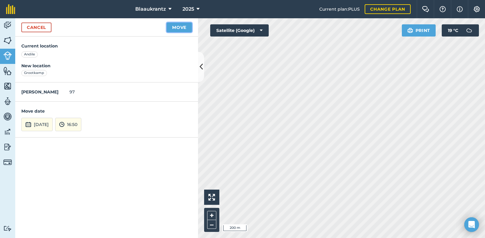
click at [179, 26] on button "Move" at bounding box center [179, 28] width 25 height 10
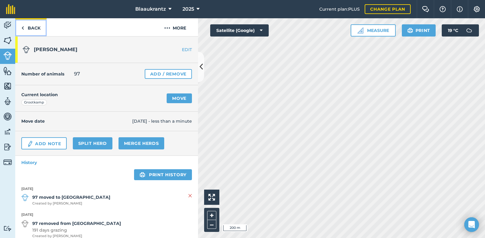
click at [31, 27] on link "Back" at bounding box center [30, 27] width 31 height 18
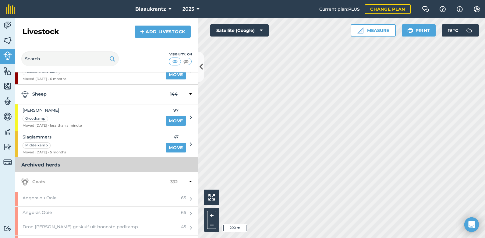
scroll to position [881, 0]
click at [168, 147] on link "Move" at bounding box center [176, 148] width 20 height 10
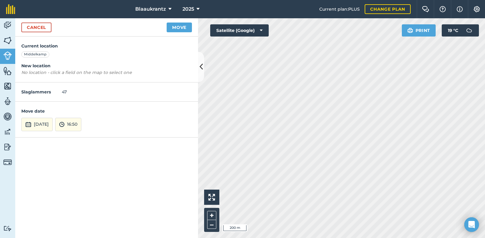
click at [485, 21] on html "Blaaukrantz 2025 Current plan : PLUS Change plan Farm Chat Help Info Settings B…" at bounding box center [242, 119] width 485 height 238
click at [184, 27] on button "Move" at bounding box center [179, 28] width 25 height 10
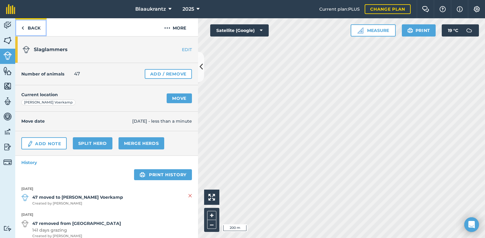
click at [31, 28] on link "Back" at bounding box center [30, 27] width 31 height 18
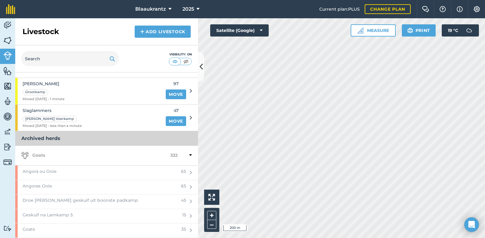
scroll to position [921, 0]
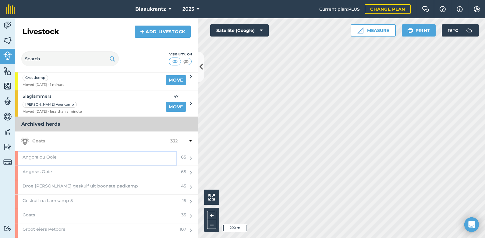
click at [78, 161] on div "Angora ou Ooie" at bounding box center [96, 158] width 162 height 14
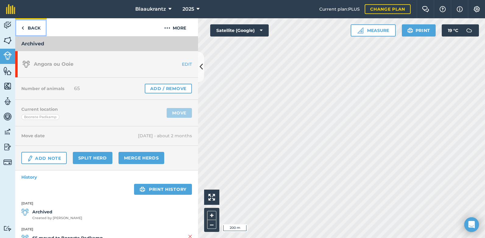
click at [28, 26] on link "Back" at bounding box center [30, 27] width 31 height 18
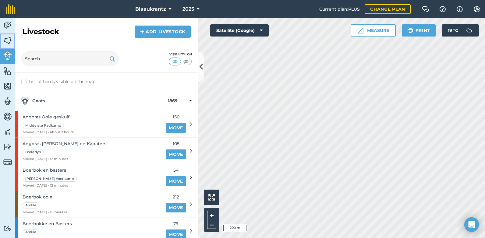
click at [9, 39] on img at bounding box center [7, 40] width 9 height 9
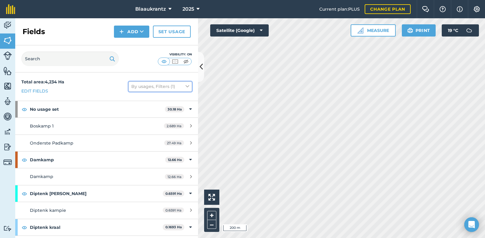
click at [186, 85] on icon at bounding box center [188, 86] width 4 height 7
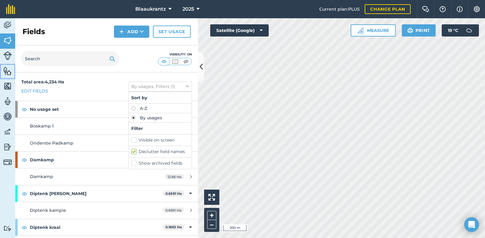
click at [5, 74] on img at bounding box center [7, 70] width 9 height 9
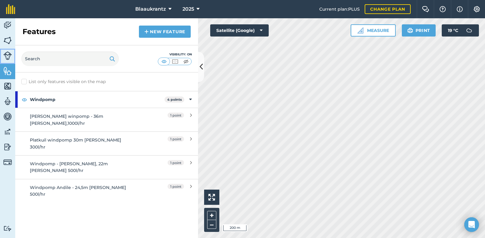
click at [7, 54] on img at bounding box center [7, 55] width 9 height 9
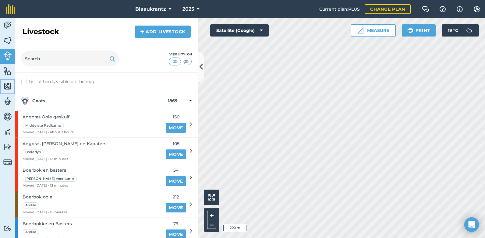
click at [8, 86] on img at bounding box center [7, 86] width 9 height 9
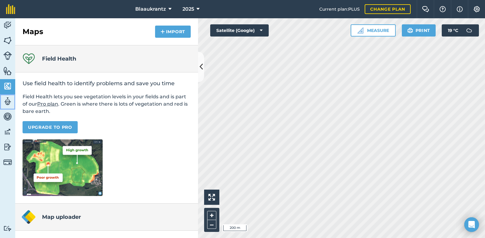
click at [8, 101] on img at bounding box center [7, 101] width 9 height 9
select select "MEMBER"
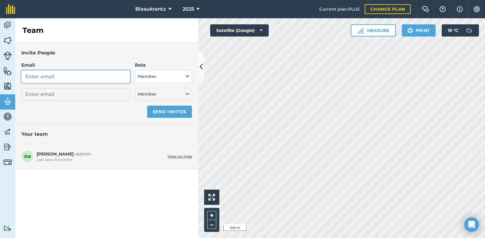
click at [36, 78] on input "Email" at bounding box center [75, 76] width 109 height 13
click at [6, 147] on img at bounding box center [7, 147] width 9 height 9
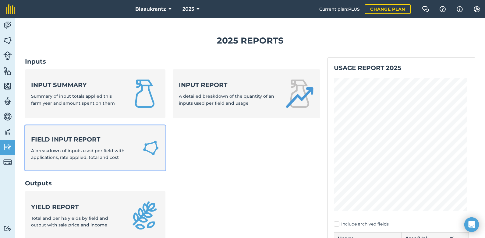
click at [65, 150] on span "A breakdown of inputs used per field with applications, rate applied, total and…" at bounding box center [78, 154] width 94 height 12
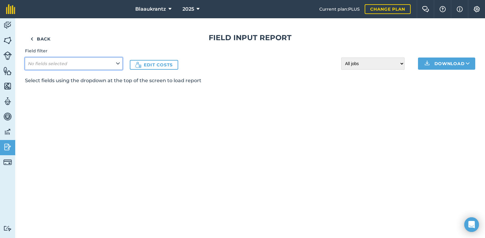
click at [118, 62] on icon at bounding box center [118, 63] width 4 height 7
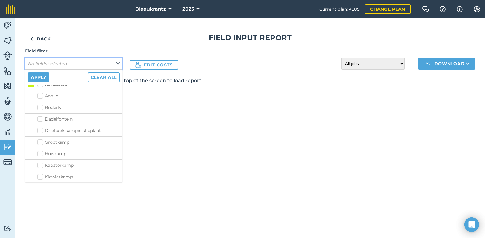
scroll to position [94, 0]
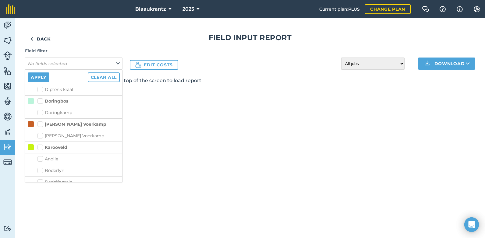
click at [39, 147] on label "Karooveld" at bounding box center [52, 147] width 30 height 6
click at [39, 147] on input "Karooveld" at bounding box center [39, 146] width 4 height 4
checkbox input "true"
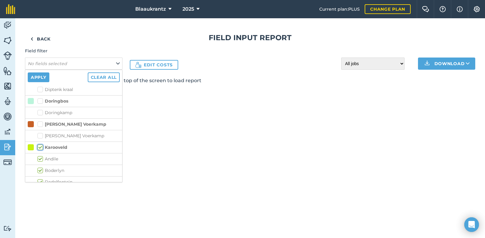
checkbox input "true"
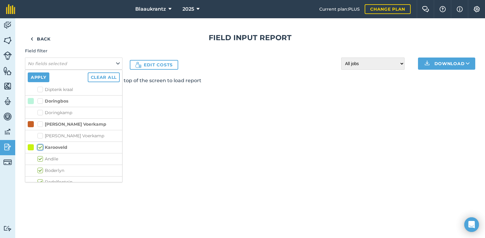
checkbox input "true"
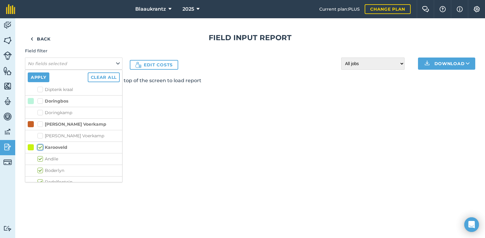
checkbox input "true"
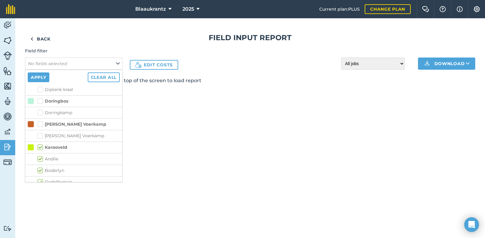
click at [42, 123] on label "[PERSON_NAME] Voerkamp" at bounding box center [71, 124] width 69 height 6
click at [41, 123] on input "[PERSON_NAME] Voerkamp" at bounding box center [39, 123] width 4 height 4
checkbox input "true"
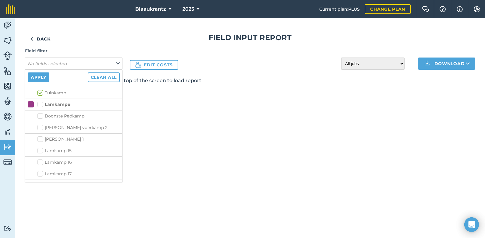
scroll to position [347, 0]
click at [40, 102] on label "Lamkampe" at bounding box center [53, 102] width 33 height 6
click at [40, 102] on input "Lamkampe" at bounding box center [39, 101] width 4 height 4
checkbox input "true"
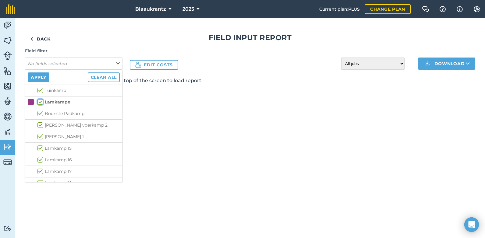
checkbox input "true"
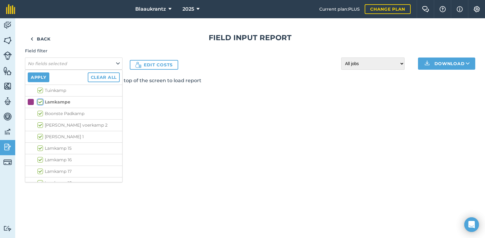
checkbox input "true"
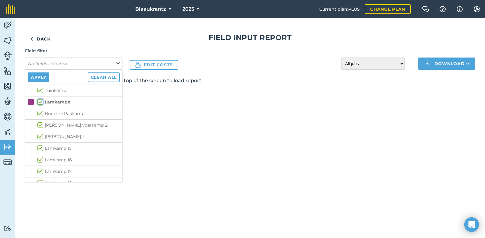
checkbox input "true"
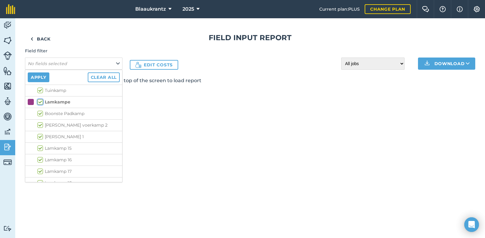
checkbox input "true"
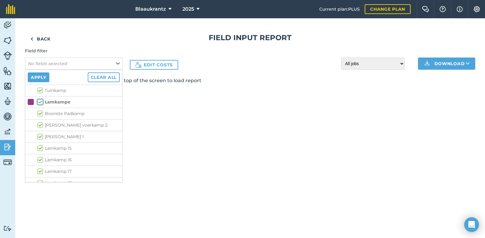
checkbox input "true"
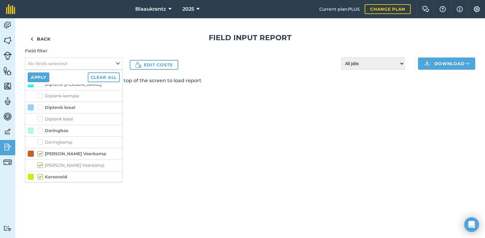
scroll to position [0, 0]
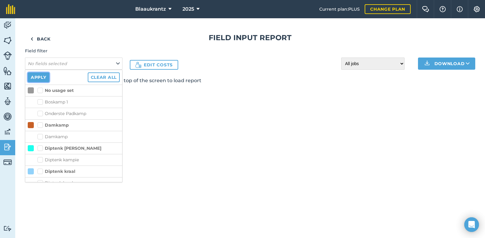
click at [34, 75] on button "Apply" at bounding box center [39, 78] width 22 height 10
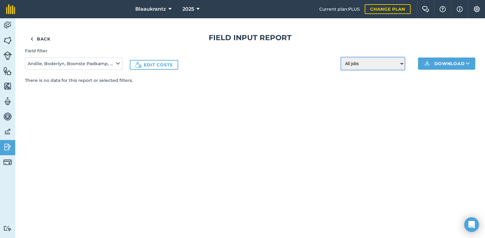
click at [402, 63] on select "All jobs Incomplete jobs Complete jobs" at bounding box center [372, 64] width 63 height 12
click at [6, 130] on img at bounding box center [7, 131] width 9 height 9
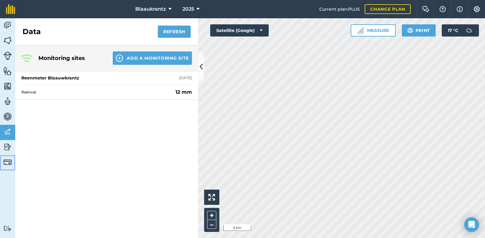
click at [8, 161] on img at bounding box center [7, 162] width 9 height 9
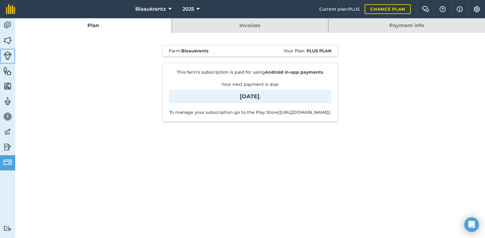
click at [8, 62] on link "Livestock" at bounding box center [7, 56] width 15 height 15
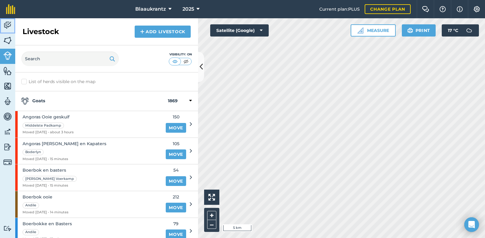
click at [10, 21] on img at bounding box center [7, 25] width 9 height 9
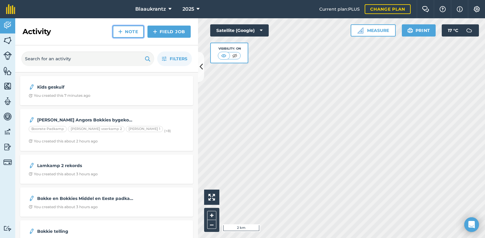
click at [124, 30] on link "Note" at bounding box center [128, 32] width 31 height 12
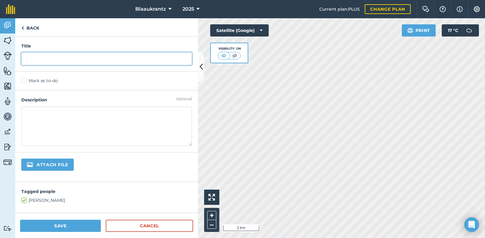
click at [44, 62] on input "text" at bounding box center [106, 58] width 171 height 13
type input "Klipplaat"
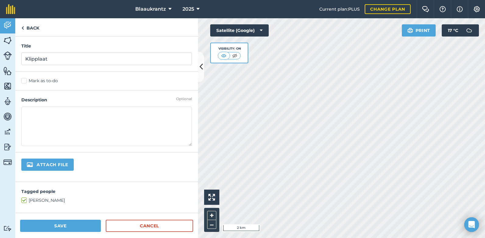
click at [29, 115] on textarea at bounding box center [106, 127] width 171 height 40
type textarea "[DATE] - Skeer [PERSON_NAME] bokkies op Klipplaat met OVK span"
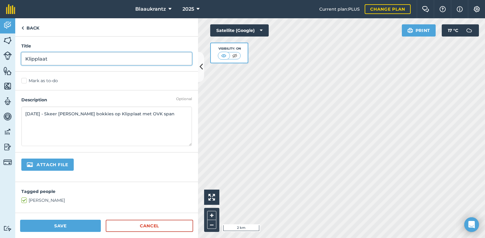
click at [51, 58] on input "Klipplaat" at bounding box center [106, 58] width 171 height 13
type input "Klipplaat - Skeer kids"
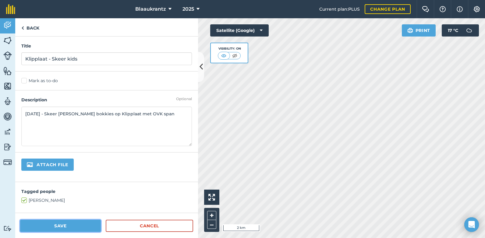
click at [52, 224] on button "Save" at bounding box center [60, 226] width 81 height 12
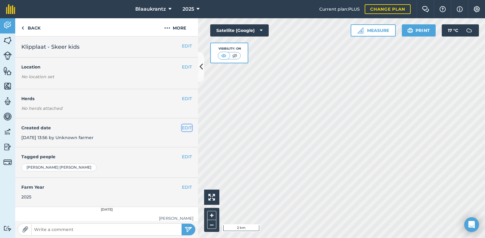
click at [182, 128] on button "EDIT" at bounding box center [187, 128] width 10 height 7
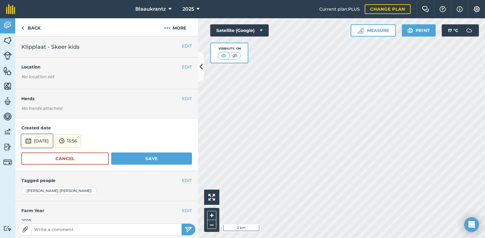
click at [51, 142] on button "[DATE]" at bounding box center [36, 140] width 31 height 13
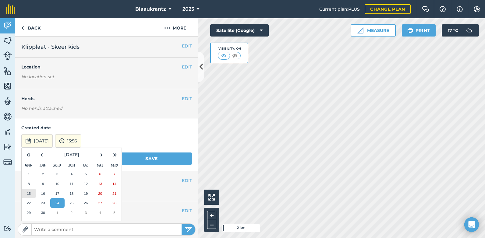
click at [29, 192] on abbr "15" at bounding box center [29, 194] width 4 height 4
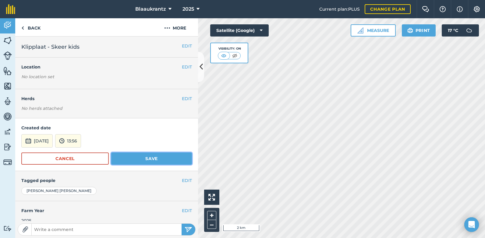
click at [149, 158] on button "Save" at bounding box center [151, 159] width 81 height 12
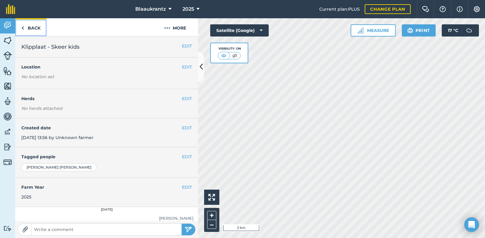
click at [26, 27] on link "Back" at bounding box center [30, 27] width 31 height 18
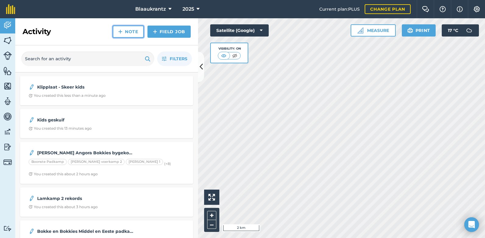
click at [127, 29] on link "Note" at bounding box center [128, 32] width 31 height 12
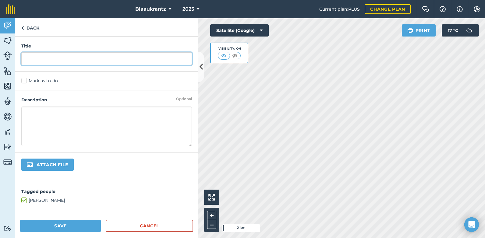
click at [32, 61] on input "text" at bounding box center [106, 58] width 171 height 13
type input "K"
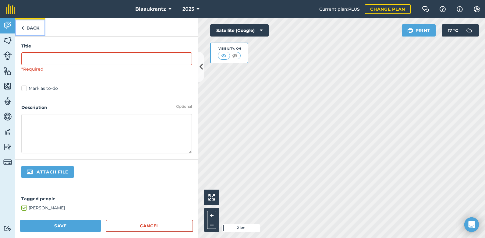
click at [28, 27] on link "Back" at bounding box center [30, 27] width 30 height 18
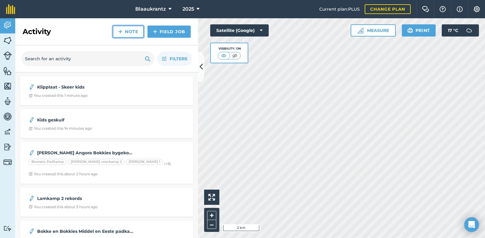
click at [125, 31] on link "Note" at bounding box center [128, 32] width 31 height 12
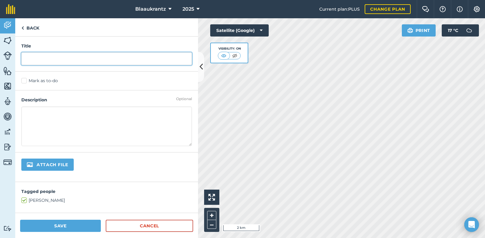
click at [33, 59] on input "text" at bounding box center [106, 58] width 171 height 13
type input "1"
type input "Klipplaat Kids"
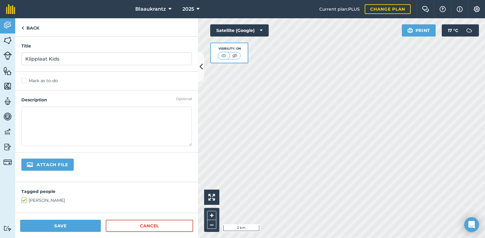
click at [37, 110] on textarea at bounding box center [106, 127] width 171 height 40
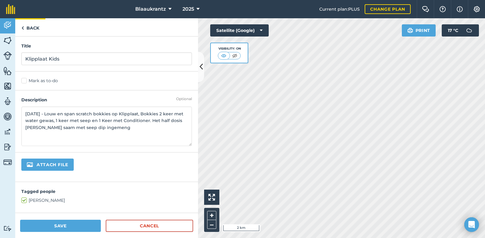
type textarea "[DATE] - Louw en span scratch bokkies op Klipplaat, Bokkies 2 keer met water ge…"
click at [36, 26] on link "Back" at bounding box center [30, 27] width 30 height 18
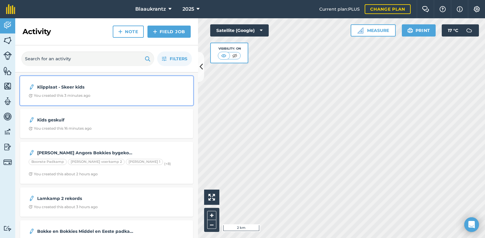
click at [65, 89] on strong "Klipplaat - Skeer kids" at bounding box center [85, 87] width 97 height 7
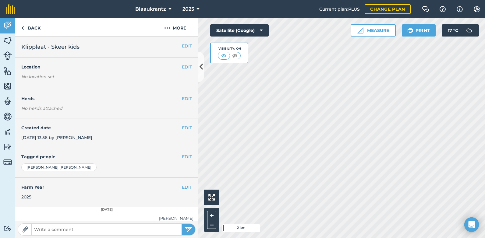
click at [62, 140] on div "EDIT Created date [DATE] 13:56 by [PERSON_NAME]" at bounding box center [106, 133] width 183 height 29
click at [31, 27] on link "Back" at bounding box center [30, 27] width 31 height 18
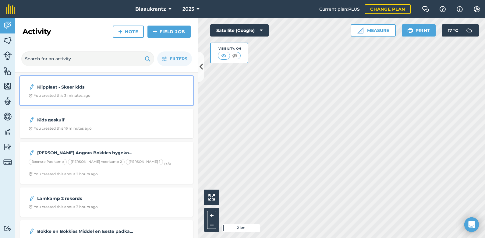
click at [59, 84] on strong "Klipplaat - Skeer kids" at bounding box center [85, 87] width 97 height 7
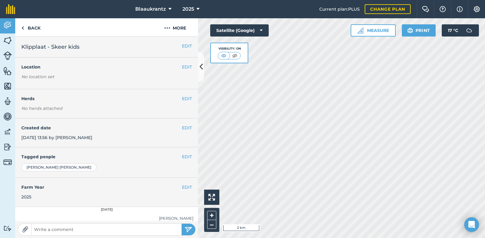
click at [69, 71] on div "Location No location set" at bounding box center [106, 73] width 171 height 19
click at [182, 98] on button "EDIT" at bounding box center [187, 98] width 10 height 7
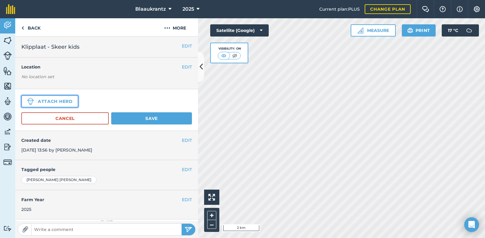
click at [41, 101] on button "Attach herd" at bounding box center [49, 101] width 57 height 12
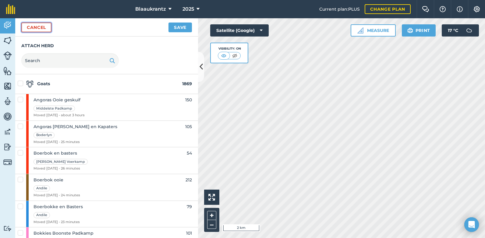
click at [36, 24] on button "Cancel" at bounding box center [36, 28] width 30 height 10
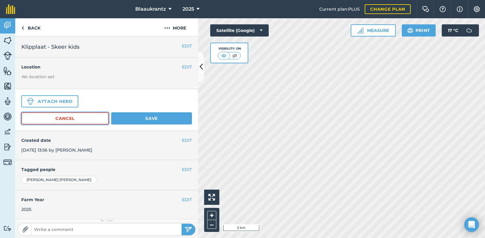
click at [62, 118] on button "Cancel" at bounding box center [64, 118] width 87 height 12
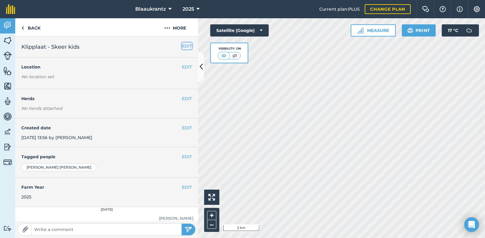
click at [183, 46] on button "EDIT" at bounding box center [187, 46] width 10 height 7
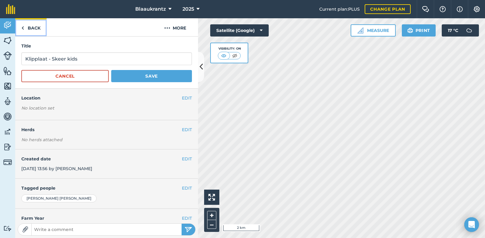
click at [31, 25] on link "Back" at bounding box center [30, 27] width 31 height 18
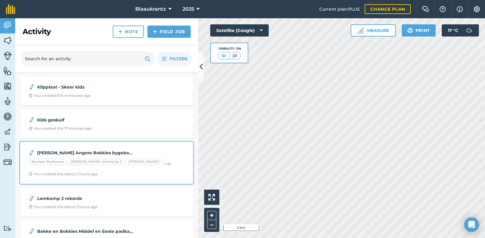
click at [94, 171] on div "[PERSON_NAME] Angora Bokkies bygekom 2025 Boonste Padkamp [PERSON_NAME] voerkam…" at bounding box center [107, 163] width 166 height 35
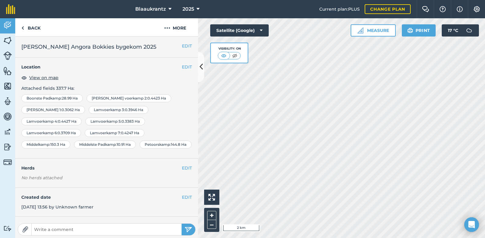
click at [94, 171] on div "EDIT Herds No herds attached" at bounding box center [106, 173] width 183 height 29
click at [94, 170] on div "EDIT Herds No herds attached" at bounding box center [106, 173] width 183 height 29
click at [29, 22] on link "Back" at bounding box center [30, 27] width 31 height 18
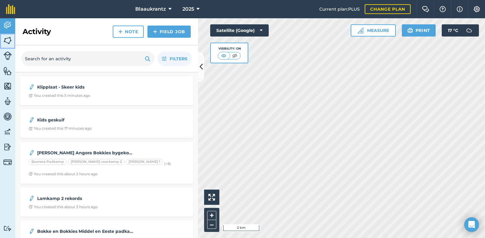
click at [7, 40] on img at bounding box center [7, 40] width 9 height 9
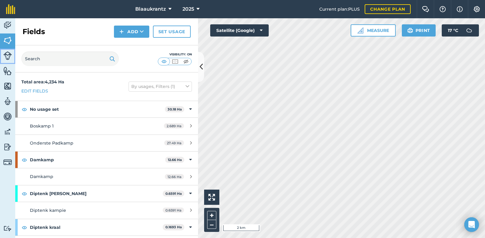
click at [8, 53] on img at bounding box center [7, 55] width 9 height 9
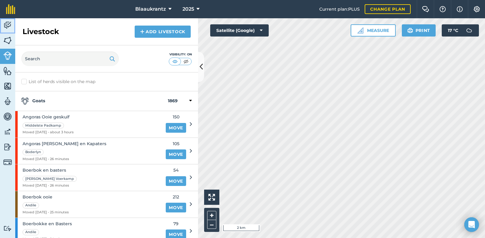
click at [8, 22] on img at bounding box center [7, 25] width 9 height 9
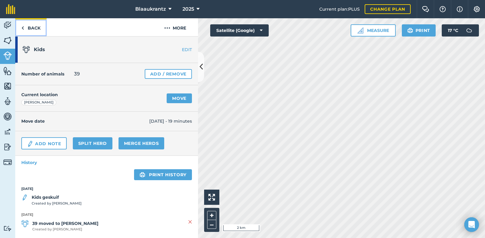
click at [29, 27] on link "Back" at bounding box center [30, 27] width 31 height 18
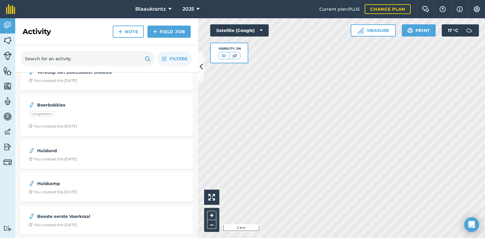
scroll to position [993, 0]
click at [174, 57] on span "Filters" at bounding box center [179, 58] width 18 height 7
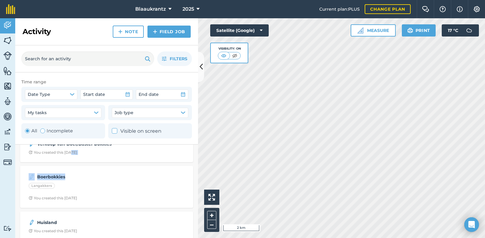
drag, startPoint x: 74, startPoint y: 165, endPoint x: 72, endPoint y: 160, distance: 4.6
drag, startPoint x: 72, startPoint y: 160, endPoint x: 83, endPoint y: 78, distance: 82.7
click at [83, 78] on div "Time range Date Type Start date End date My tasks Job type All Incomplete Visib…" at bounding box center [106, 109] width 183 height 72
click at [129, 96] on icon "button" at bounding box center [127, 94] width 5 height 5
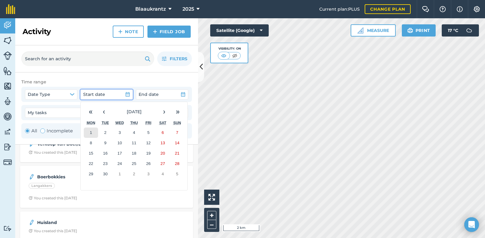
click at [92, 131] on button "1" at bounding box center [91, 133] width 14 height 10
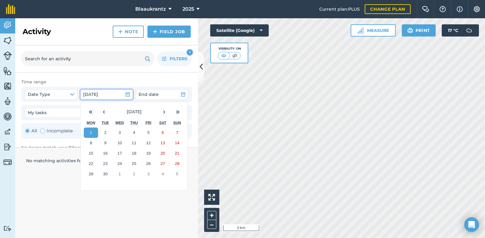
scroll to position [0, 0]
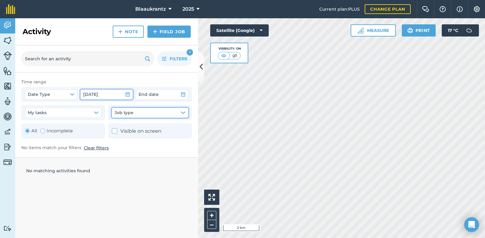
click at [184, 111] on icon "button" at bounding box center [183, 112] width 5 height 5
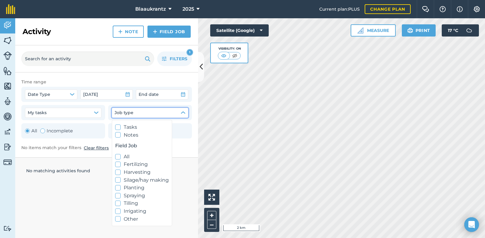
click at [117, 155] on icon at bounding box center [118, 157] width 4 height 4
checkbox input "true"
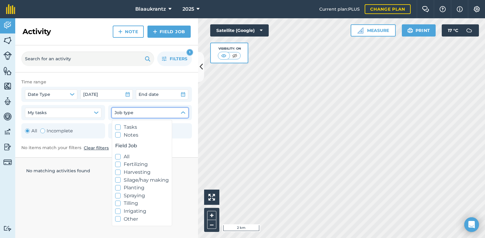
checkbox input "true"
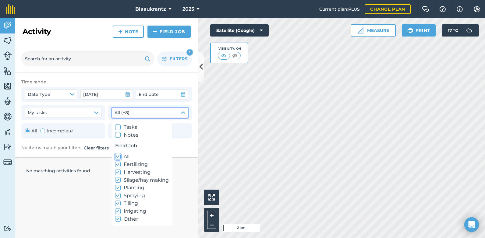
click at [127, 140] on div "Tasks Notes Field Job All Fertilizing Harvesting Silage/hay making Planting Spr…" at bounding box center [142, 173] width 60 height 106
click at [117, 132] on label "Notes" at bounding box center [142, 135] width 54 height 8
checkbox input "true"
click at [118, 125] on div at bounding box center [117, 127] width 5 height 5
checkbox input "true"
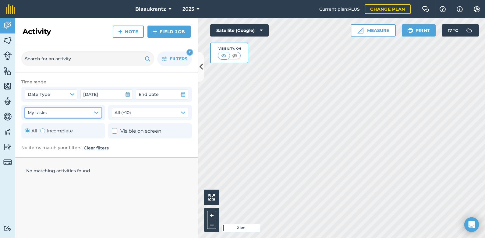
click at [96, 115] on icon "button" at bounding box center [96, 112] width 5 height 5
click at [29, 129] on icon at bounding box center [31, 131] width 4 height 4
checkbox input "true"
click at [144, 58] on input "text" at bounding box center [87, 58] width 133 height 15
click at [171, 30] on link "Field Job" at bounding box center [168, 32] width 43 height 12
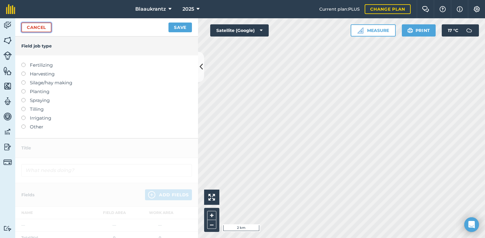
click at [38, 26] on link "Cancel" at bounding box center [36, 28] width 30 height 10
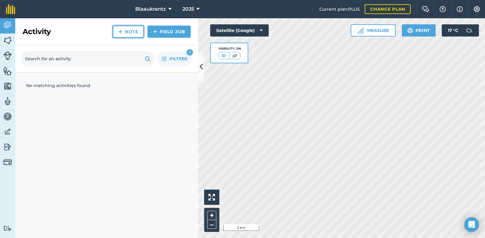
click at [133, 32] on link "Note" at bounding box center [128, 32] width 31 height 12
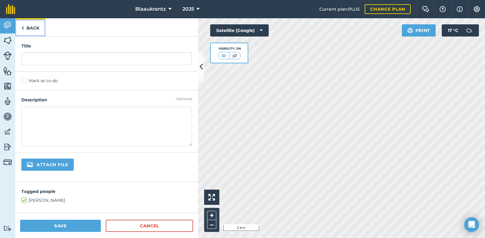
click at [31, 29] on link "Back" at bounding box center [30, 27] width 30 height 18
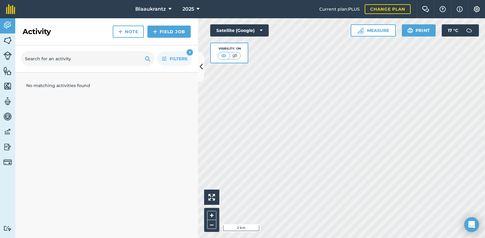
click at [31, 28] on h2 "Activity" at bounding box center [37, 32] width 28 height 10
click at [6, 147] on img at bounding box center [7, 147] width 9 height 9
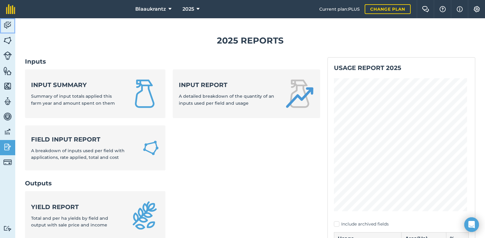
click at [8, 24] on img at bounding box center [7, 25] width 9 height 9
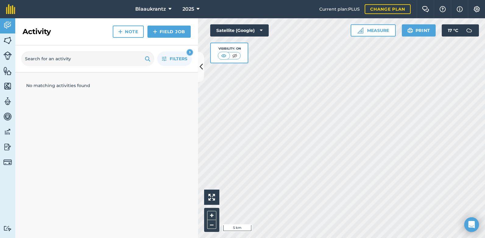
click at [41, 33] on h2 "Activity" at bounding box center [37, 32] width 28 height 10
click at [11, 36] on img at bounding box center [7, 40] width 9 height 9
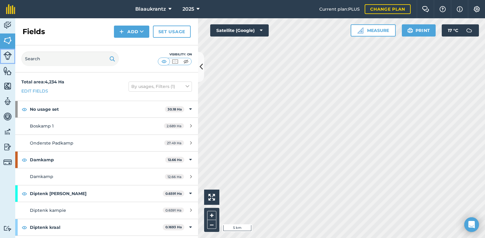
click at [8, 54] on img at bounding box center [7, 55] width 9 height 9
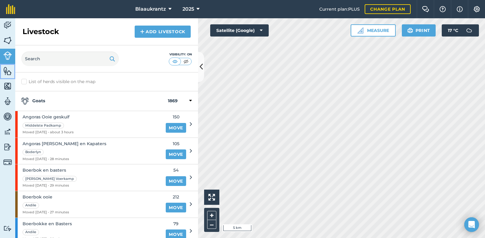
click at [8, 68] on img at bounding box center [7, 70] width 9 height 9
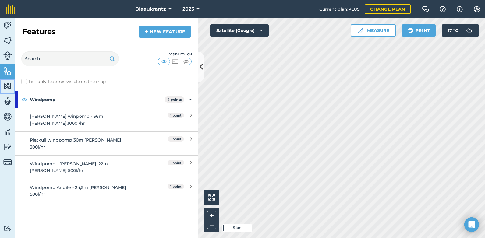
click at [8, 85] on img at bounding box center [7, 86] width 9 height 9
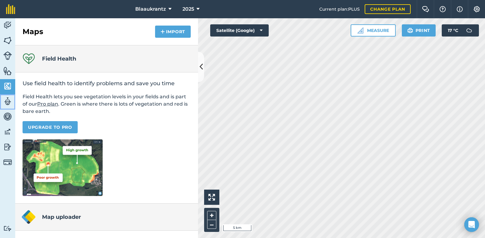
click at [8, 99] on img at bounding box center [7, 101] width 9 height 9
select select "MEMBER"
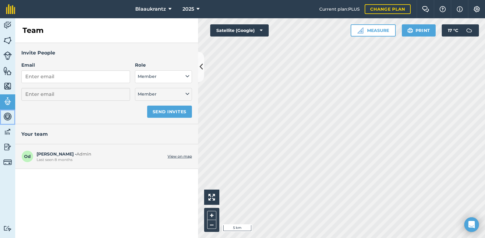
click at [9, 117] on img at bounding box center [7, 116] width 9 height 9
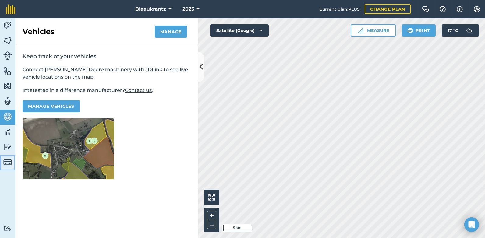
click at [4, 162] on img at bounding box center [7, 162] width 9 height 9
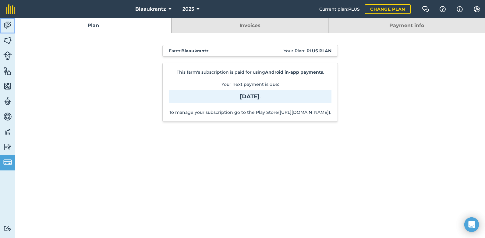
click at [6, 23] on img at bounding box center [7, 25] width 9 height 9
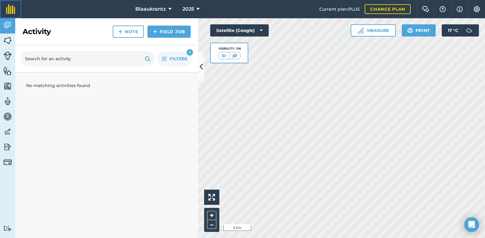
click at [8, 9] on img at bounding box center [10, 9] width 9 height 10
click at [177, 57] on span "Filters" at bounding box center [179, 58] width 18 height 7
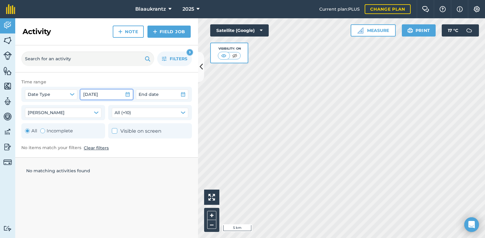
click at [126, 95] on icon "button" at bounding box center [127, 94] width 5 height 5
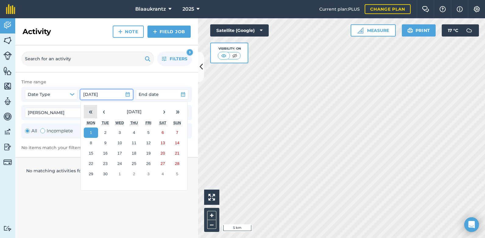
click at [91, 112] on button "«" at bounding box center [90, 111] width 13 height 13
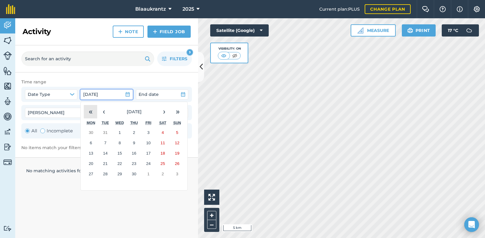
click at [91, 112] on button "«" at bounding box center [90, 111] width 13 height 13
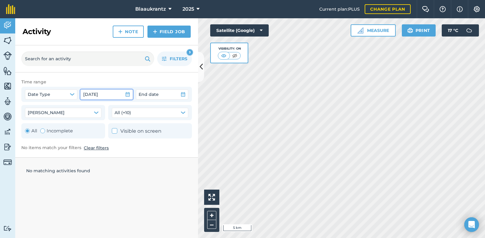
click at [126, 94] on icon "button" at bounding box center [128, 94] width 4 height 5
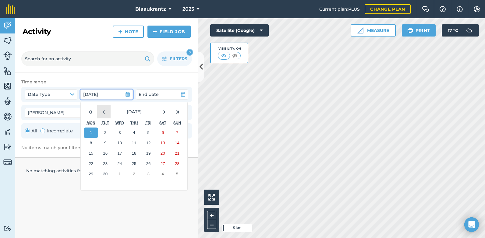
click at [105, 114] on button "‹" at bounding box center [103, 111] width 13 height 13
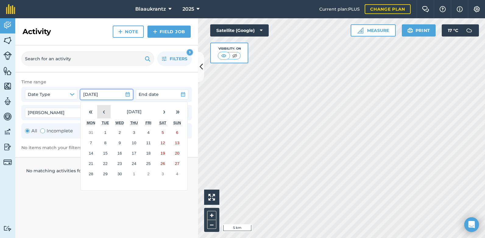
click at [105, 114] on button "‹" at bounding box center [103, 111] width 13 height 13
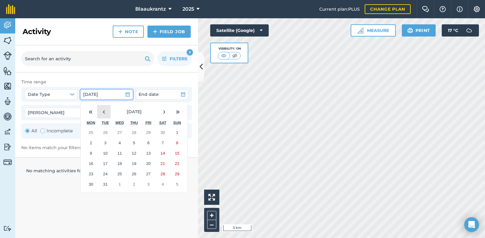
click at [105, 114] on button "‹" at bounding box center [103, 111] width 13 height 13
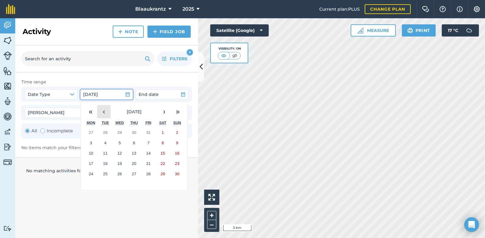
click at [105, 114] on button "‹" at bounding box center [103, 111] width 13 height 13
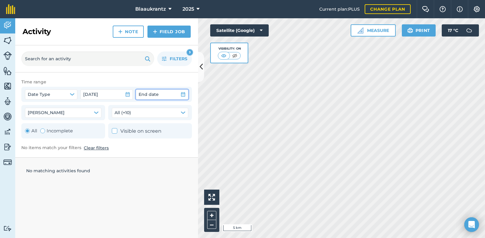
click at [183, 94] on icon "button" at bounding box center [183, 94] width 5 height 5
click at [71, 95] on icon "button" at bounding box center [72, 95] width 4 height 2
click at [101, 146] on button "Clear filters" at bounding box center [96, 148] width 25 height 7
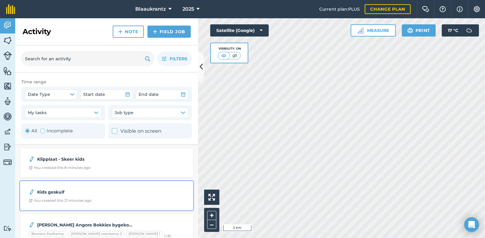
click at [127, 185] on div "Kids geskuif You created this 21 minutes ago" at bounding box center [107, 196] width 166 height 22
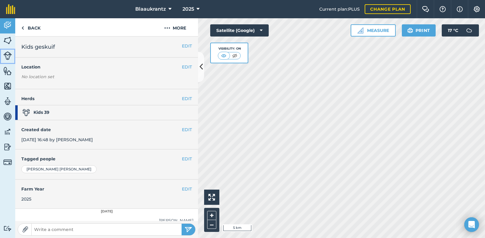
click at [4, 55] on img at bounding box center [7, 55] width 9 height 9
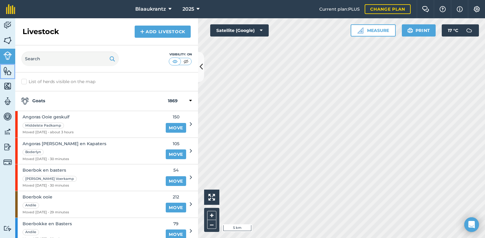
click at [6, 75] on img at bounding box center [7, 70] width 9 height 9
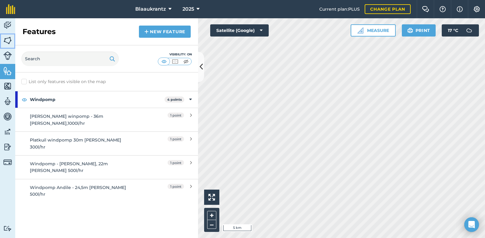
click at [9, 43] on img at bounding box center [7, 40] width 9 height 9
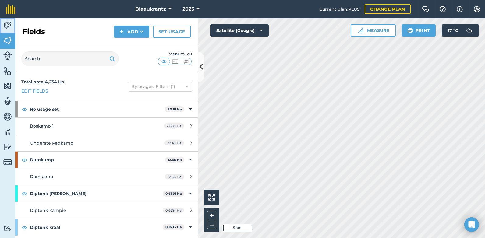
click at [9, 23] on img at bounding box center [7, 25] width 9 height 9
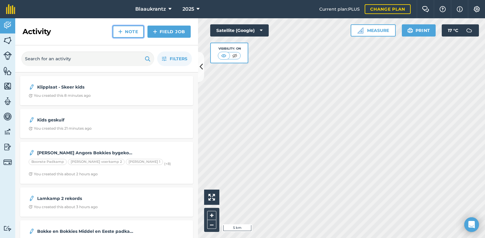
click at [130, 32] on link "Note" at bounding box center [128, 32] width 31 height 12
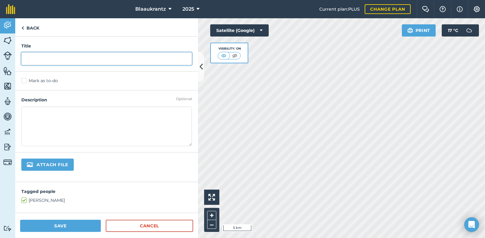
click at [32, 58] on input "text" at bounding box center [106, 58] width 171 height 13
type input "Klipplaat Scratch"
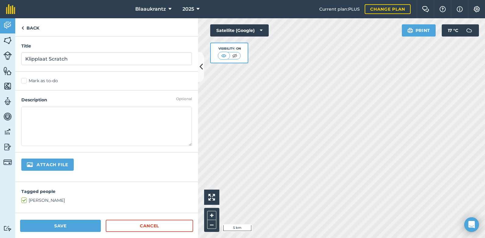
drag, startPoint x: 38, startPoint y: 141, endPoint x: 32, endPoint y: 120, distance: 22.2
click at [32, 120] on textarea at bounding box center [106, 127] width 171 height 40
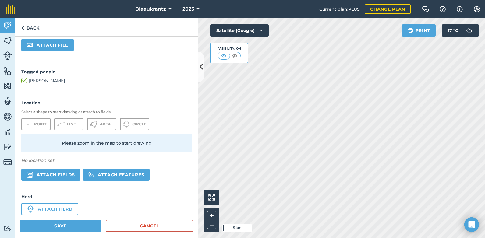
scroll to position [128, 0]
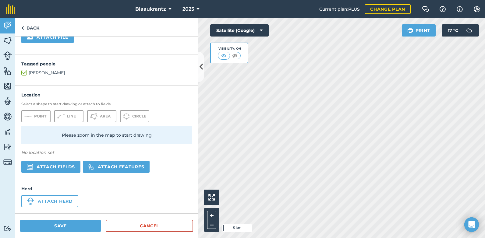
type textarea "Het al die kids gescratch met Louw se span die 6de [DATE]"
click at [62, 226] on button "Save" at bounding box center [60, 226] width 81 height 12
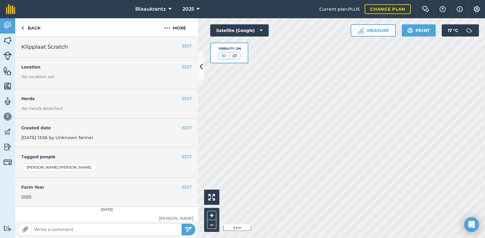
click at [98, 156] on h4 "Tagged people" at bounding box center [106, 157] width 171 height 7
click at [182, 47] on button "EDIT" at bounding box center [187, 46] width 10 height 7
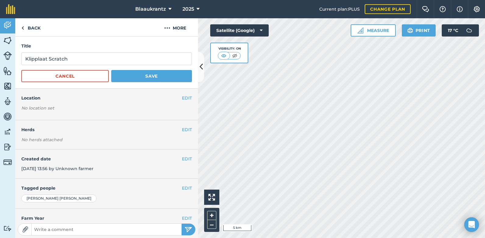
click at [176, 158] on h4 "Created date" at bounding box center [106, 159] width 171 height 7
click at [182, 159] on button "EDIT" at bounding box center [187, 159] width 10 height 7
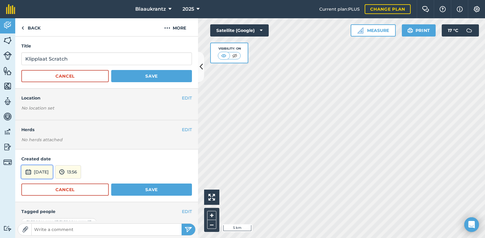
click at [48, 172] on button "[DATE]" at bounding box center [36, 171] width 31 height 13
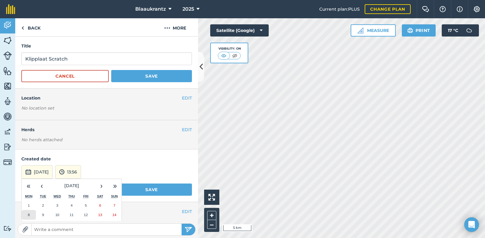
click at [28, 216] on abbr "8" at bounding box center [29, 215] width 2 height 4
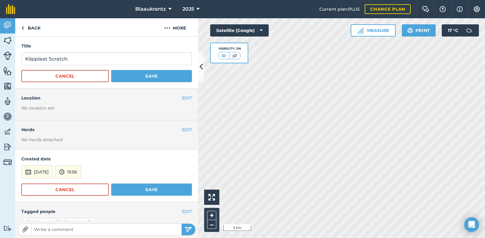
click at [148, 133] on h4 "Herds" at bounding box center [109, 129] width 177 height 7
drag, startPoint x: 155, startPoint y: 117, endPoint x: 155, endPoint y: 134, distance: 17.7
click at [155, 134] on div "Title Klipplaat Scratch Cancel Save EDIT Location No location set EDIT Herds No…" at bounding box center [106, 129] width 183 height 185
click at [152, 192] on button "Save" at bounding box center [151, 190] width 81 height 12
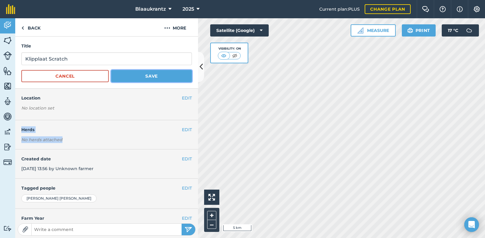
click at [149, 77] on button "Save" at bounding box center [151, 76] width 81 height 12
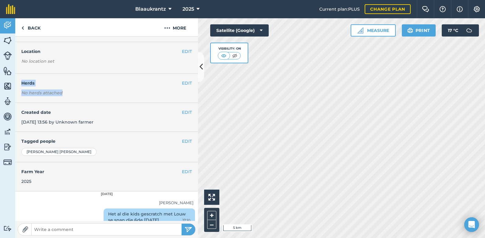
scroll to position [23, 0]
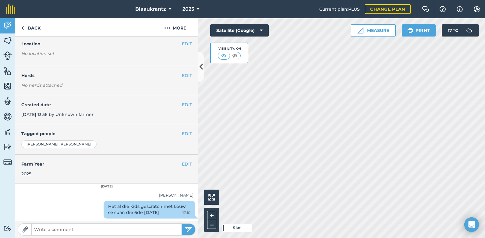
click at [131, 211] on div "Het al die kids gescratch met Louw se span die 6de [DATE] 17:10" at bounding box center [149, 210] width 91 height 18
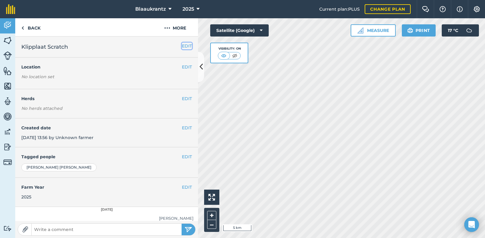
click at [184, 46] on button "EDIT" at bounding box center [187, 46] width 10 height 7
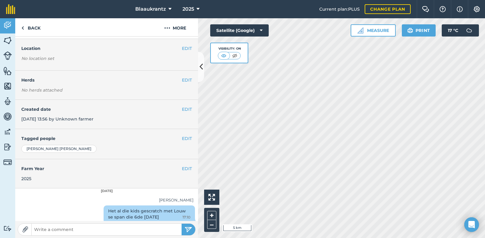
scroll to position [54, 0]
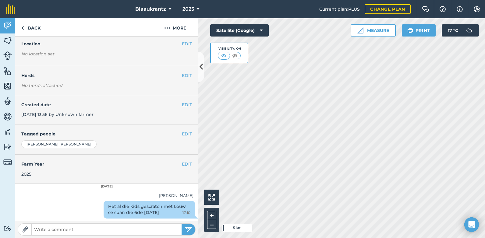
click at [122, 212] on div "Het al die kids gescratch met Louw se span die 6de [DATE] 17:10" at bounding box center [149, 210] width 91 height 18
drag, startPoint x: 122, startPoint y: 212, endPoint x: 48, endPoint y: 205, distance: 74.9
click at [48, 205] on div "Het al die kids gescratch met Louw se span die 6de [DATE] 17:10" at bounding box center [106, 211] width 183 height 20
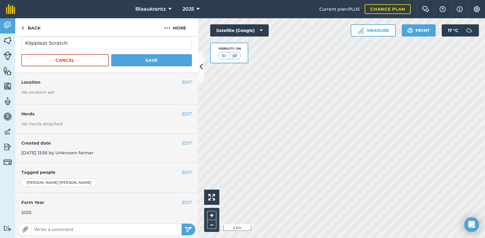
scroll to position [0, 0]
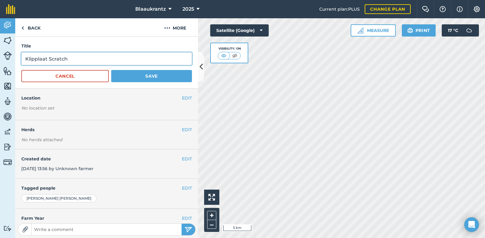
click at [123, 58] on input "Klipplaat Scratch" at bounding box center [106, 58] width 171 height 13
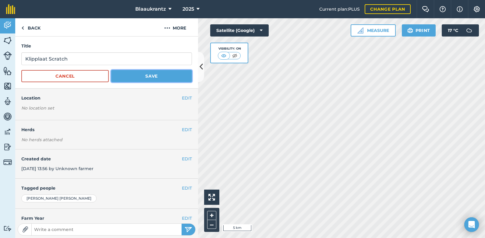
click at [149, 77] on button "Save" at bounding box center [151, 76] width 81 height 12
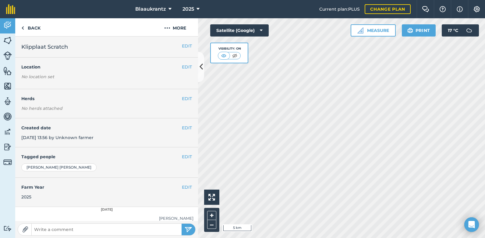
scroll to position [23, 0]
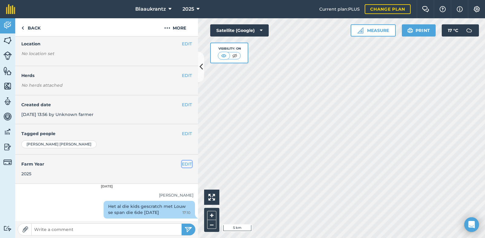
click at [184, 164] on button "EDIT" at bounding box center [187, 164] width 10 height 7
select select "2025"
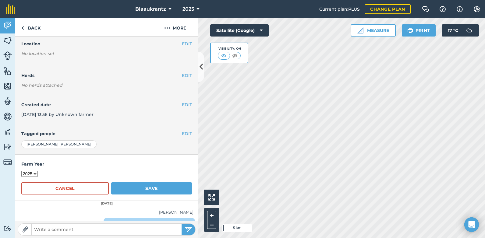
click at [184, 164] on h4 "Farm Year" at bounding box center [106, 164] width 171 height 7
click at [140, 188] on button "Save" at bounding box center [151, 189] width 81 height 12
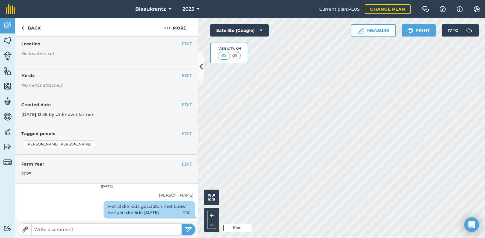
click at [101, 230] on input "text" at bounding box center [107, 229] width 150 height 9
type input "Tikfout [DATE]"
click at [185, 232] on img "submit" at bounding box center [189, 229] width 8 height 7
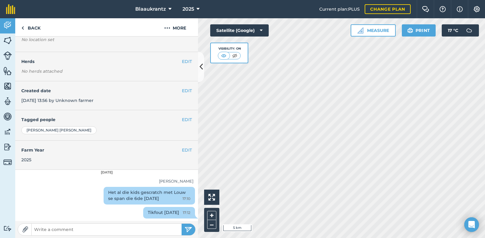
scroll to position [0, 0]
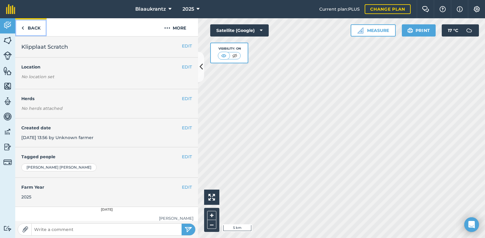
click at [27, 28] on link "Back" at bounding box center [30, 27] width 31 height 18
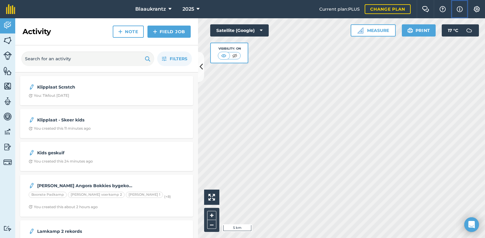
click at [460, 9] on img at bounding box center [460, 8] width 6 height 7
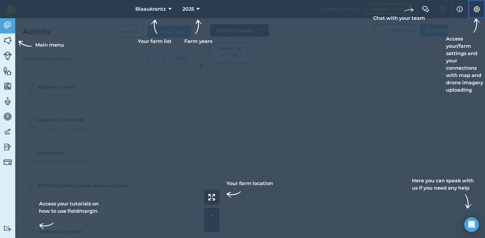
click at [476, 8] on img at bounding box center [476, 9] width 7 height 6
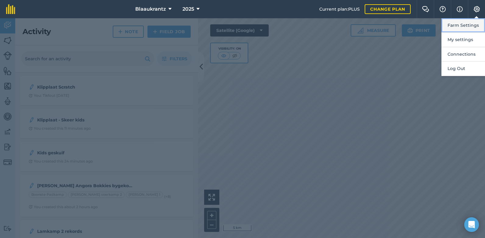
click at [463, 23] on button "Farm Settings" at bounding box center [463, 25] width 44 height 14
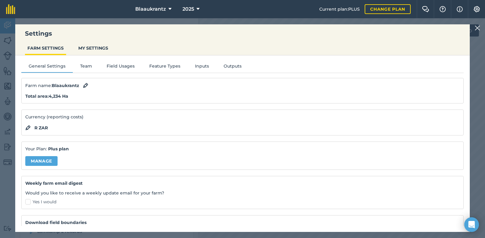
click at [158, 153] on div "Your Plan: Plus plan Manage" at bounding box center [242, 156] width 442 height 28
click at [85, 65] on button "Team" at bounding box center [86, 67] width 27 height 9
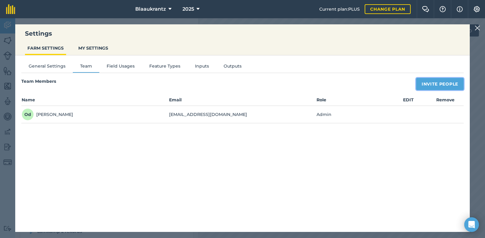
click at [442, 85] on button "Invite People" at bounding box center [440, 84] width 48 height 12
select select "MEMBER"
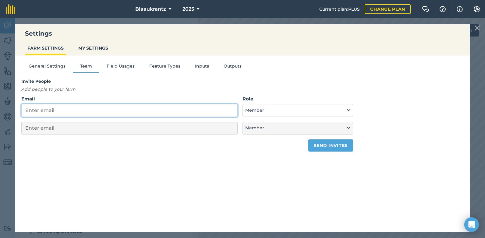
click at [31, 111] on input "Email" at bounding box center [129, 110] width 216 height 13
type input "n"
select select "MEMBER"
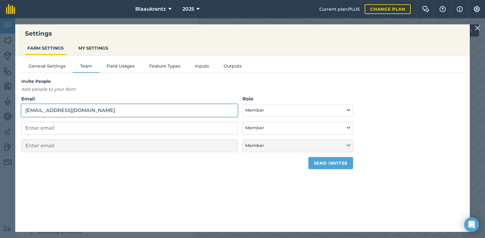
type input "[EMAIL_ADDRESS][DOMAIN_NAME]"
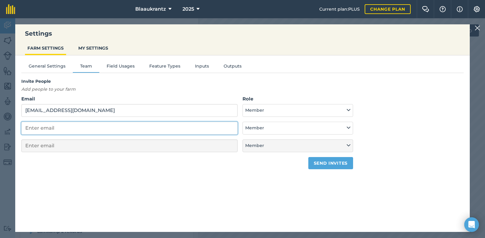
click at [32, 125] on input "email" at bounding box center [129, 128] width 216 height 13
type input "o"
select select "MEMBER"
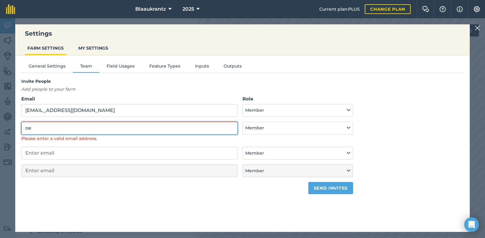
type input "o"
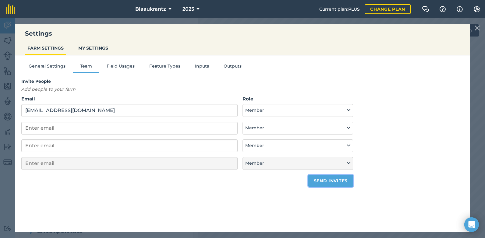
click at [318, 183] on button "Send invites" at bounding box center [330, 181] width 45 height 12
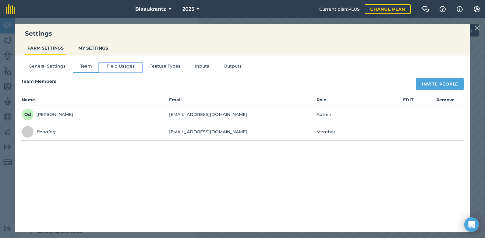
click at [126, 68] on button "Field Usages" at bounding box center [120, 67] width 43 height 9
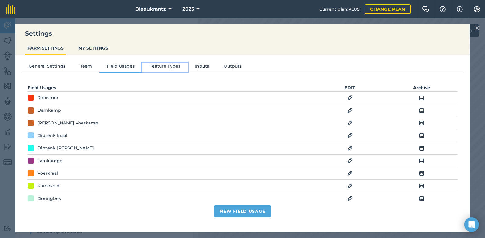
click at [160, 69] on button "Feature Types" at bounding box center [165, 67] width 46 height 9
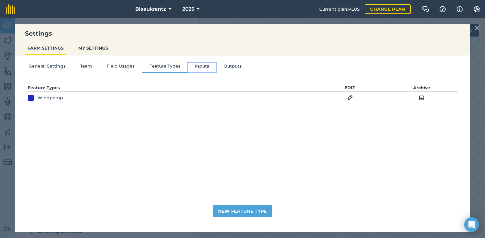
click at [205, 66] on button "Inputs" at bounding box center [202, 67] width 29 height 9
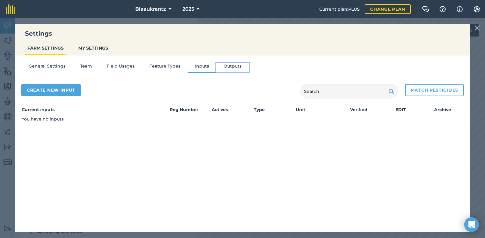
click at [226, 69] on button "Outputs" at bounding box center [232, 67] width 33 height 9
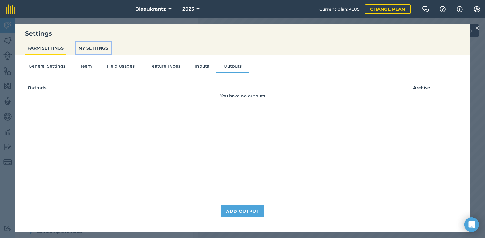
click at [91, 47] on button "MY SETTINGS" at bounding box center [93, 48] width 35 height 12
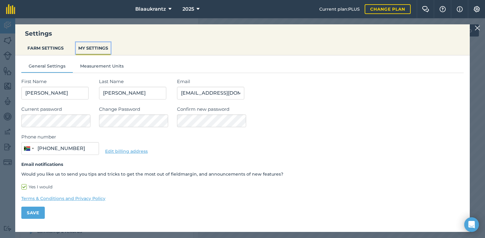
type input "082 822 4917"
click at [47, 43] on button "FARM SETTINGS" at bounding box center [45, 48] width 41 height 12
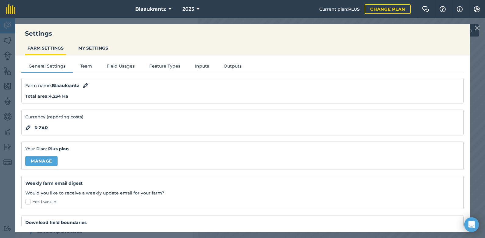
click at [477, 27] on img at bounding box center [477, 27] width 5 height 7
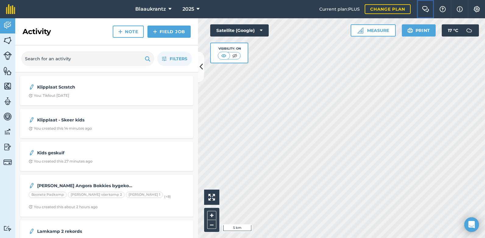
click at [424, 8] on img at bounding box center [425, 9] width 7 height 6
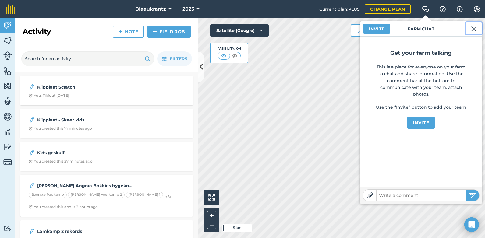
click at [474, 28] on img at bounding box center [473, 28] width 5 height 7
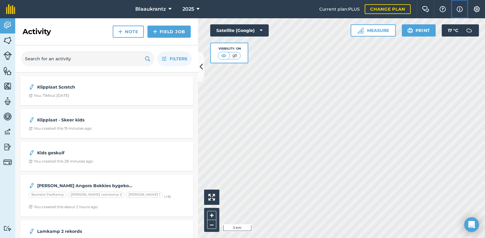
click at [459, 8] on img at bounding box center [460, 8] width 6 height 7
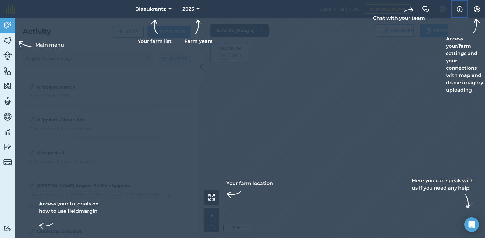
click at [459, 8] on img at bounding box center [460, 8] width 6 height 7
click at [476, 9] on img at bounding box center [476, 9] width 7 height 6
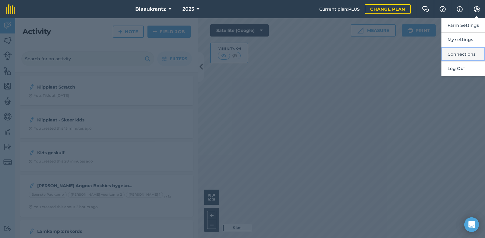
click at [460, 54] on button "Connections" at bounding box center [463, 54] width 44 height 14
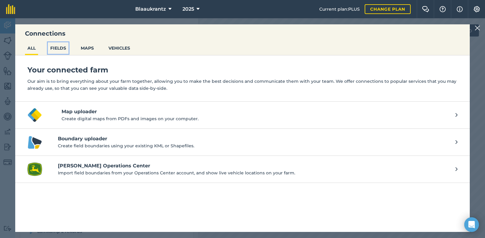
click at [57, 48] on button "FIELDS" at bounding box center [58, 48] width 21 height 12
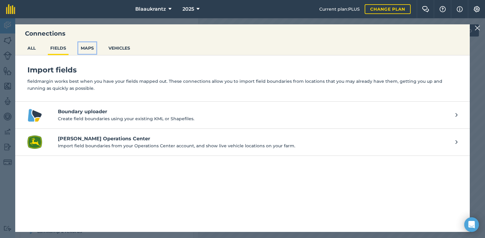
click at [84, 48] on button "MAPS" at bounding box center [87, 48] width 18 height 12
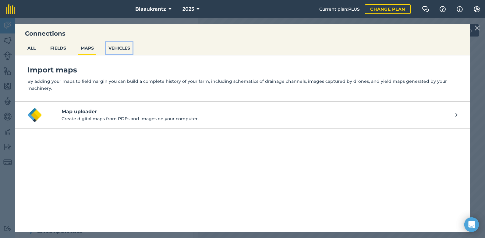
click at [116, 49] on button "VEHICLES" at bounding box center [119, 48] width 27 height 12
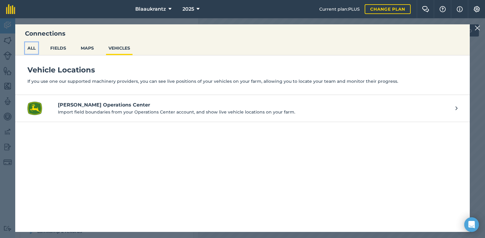
click at [31, 45] on button "ALL" at bounding box center [31, 48] width 13 height 12
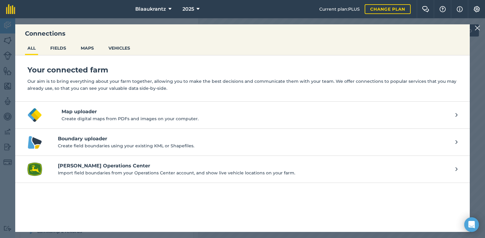
click at [479, 26] on img at bounding box center [477, 27] width 5 height 7
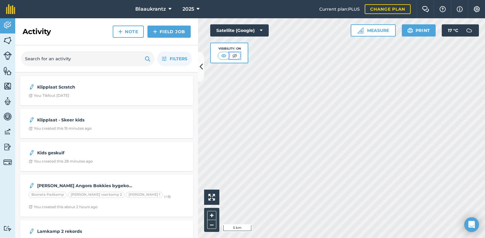
click at [233, 56] on img at bounding box center [235, 56] width 8 height 6
click at [223, 56] on img at bounding box center [224, 56] width 8 height 6
click at [266, 29] on button "Satellite (Google)" at bounding box center [239, 30] width 58 height 12
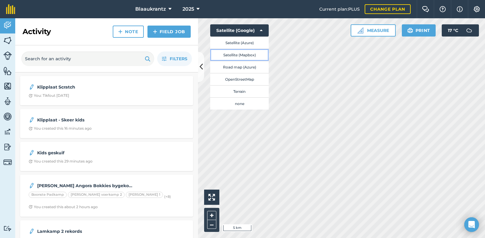
click at [239, 55] on button "Satellite (Mapbox)" at bounding box center [239, 55] width 58 height 12
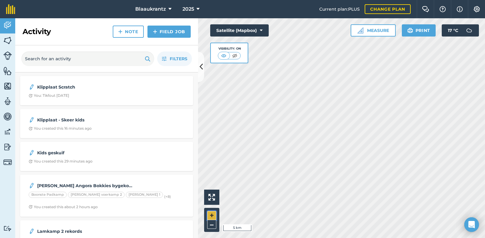
click at [210, 212] on button "+" at bounding box center [211, 215] width 9 height 9
click at [314, 238] on html "Blaaukrantz 2025 Current plan : PLUS Change plan Farm Chat Help Info Settings B…" at bounding box center [242, 119] width 485 height 238
